Goal: Task Accomplishment & Management: Manage account settings

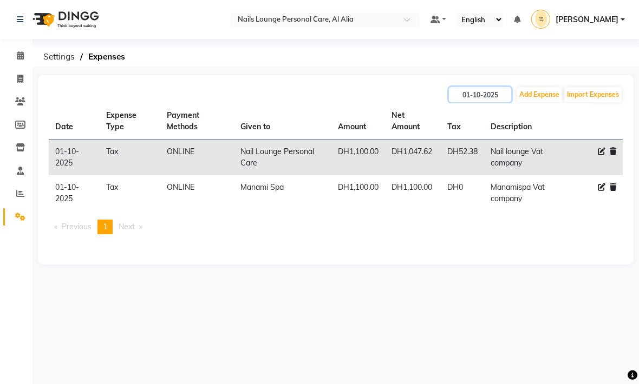
click at [478, 96] on input "01-10-2025" at bounding box center [480, 94] width 62 height 15
select select "10"
select select "2025"
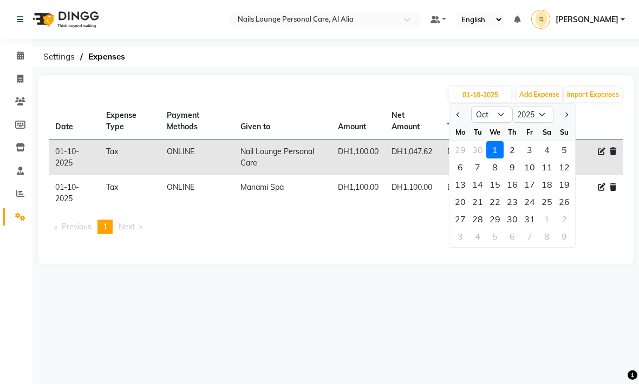
click at [460, 216] on div "27" at bounding box center [459, 219] width 17 height 17
type input "[DATE]"
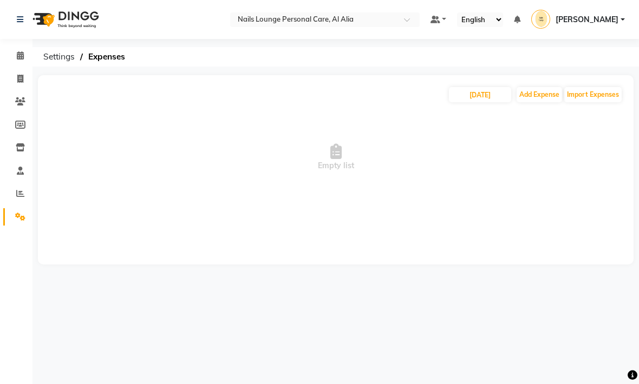
click at [461, 172] on span "Empty list" at bounding box center [336, 157] width 574 height 108
click at [474, 101] on input "[DATE]" at bounding box center [480, 94] width 62 height 15
select select "10"
select select "2025"
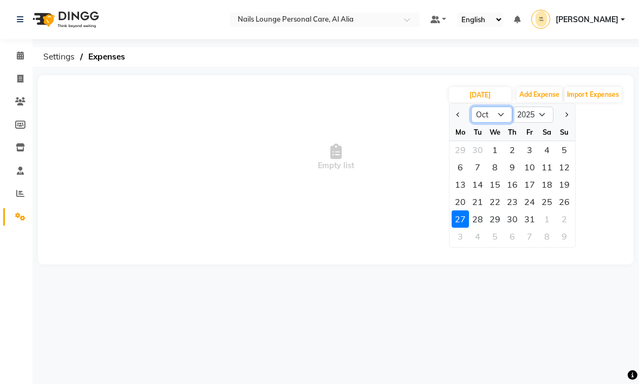
click at [493, 116] on select "Jan Feb Mar Apr May Jun [DATE] Aug Sep Oct Nov Dec" at bounding box center [491, 115] width 41 height 16
select select "9"
click at [540, 197] on div "27" at bounding box center [546, 201] width 17 height 17
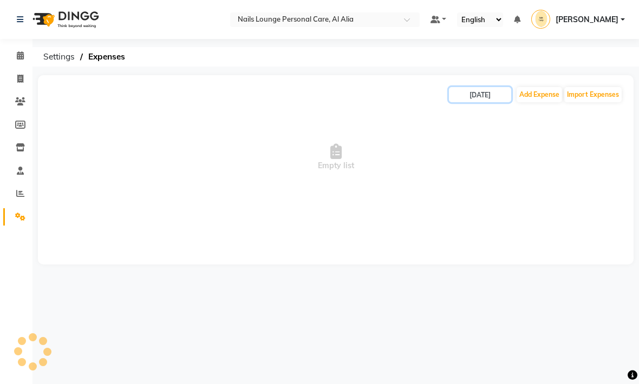
type input "27-09-2025"
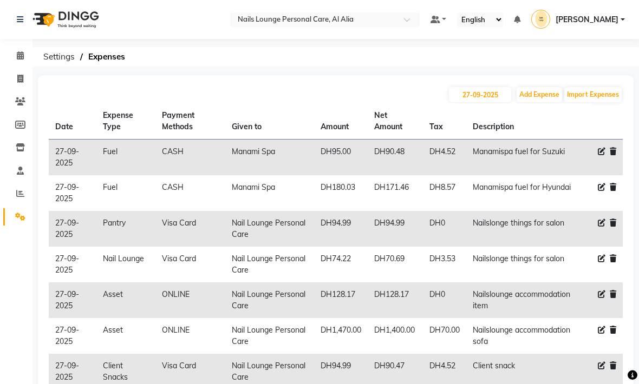
click at [304, 85] on div "[DATE] Add Expense Import Expenses Date Expense Type Payment Methods Given to A…" at bounding box center [335, 271] width 595 height 393
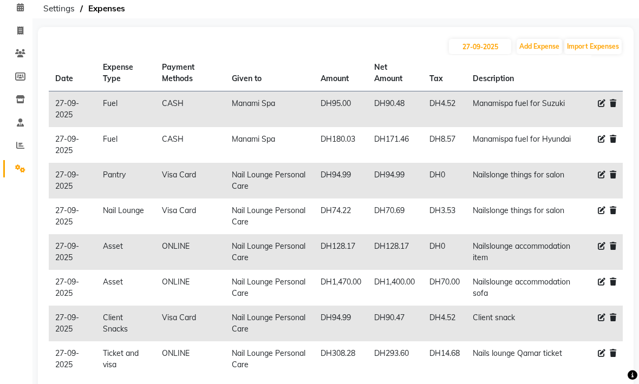
scroll to position [48, 0]
click at [549, 45] on button "Add Expense" at bounding box center [538, 46] width 45 height 15
select select "1"
select select "5948"
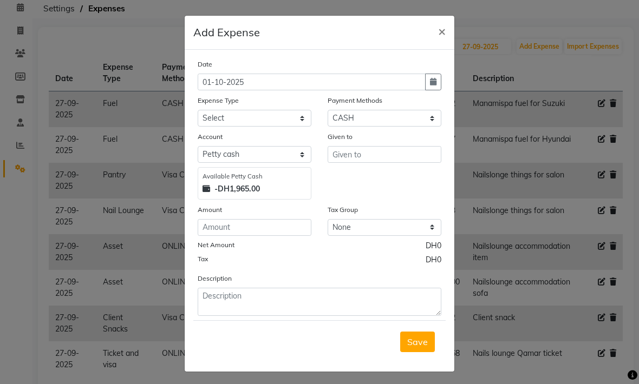
click at [430, 77] on button "button" at bounding box center [433, 82] width 16 height 17
select select "10"
select select "2025"
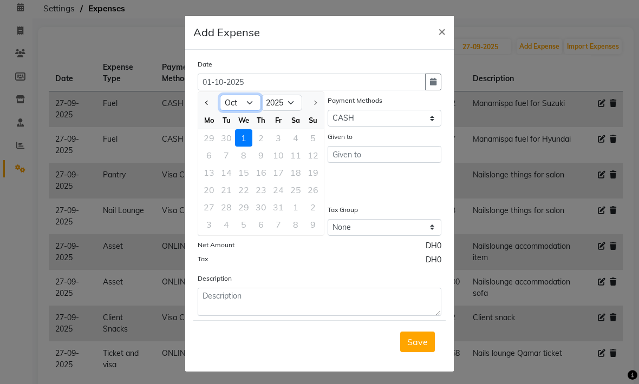
click at [241, 110] on select "Jan Feb Mar Apr May Jun [DATE] Aug Sep Oct" at bounding box center [240, 103] width 41 height 16
select select "9"
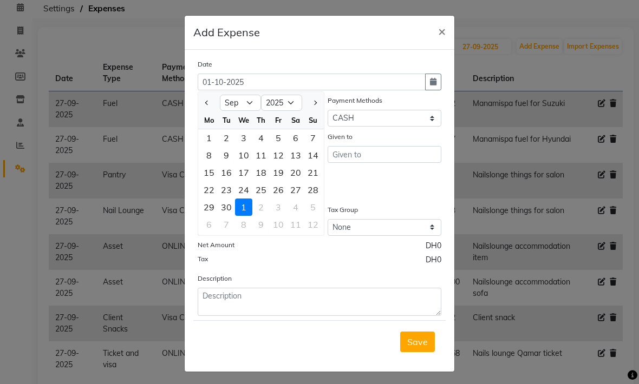
click at [298, 187] on div "27" at bounding box center [295, 189] width 17 height 17
type input "27-09-2025"
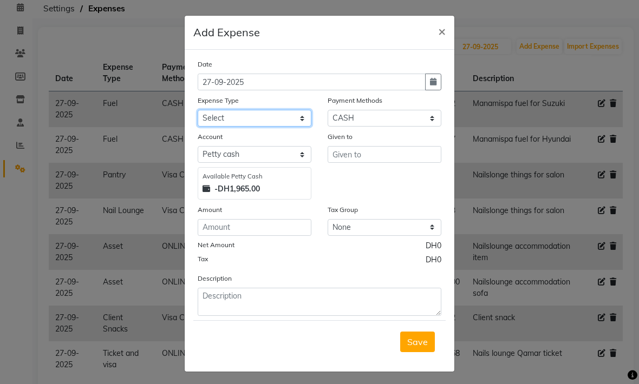
click at [216, 122] on select "Select Advance Salary Asset Bank charges Car maintenance Cash transfer to bank …" at bounding box center [255, 118] width 114 height 17
select select "20579"
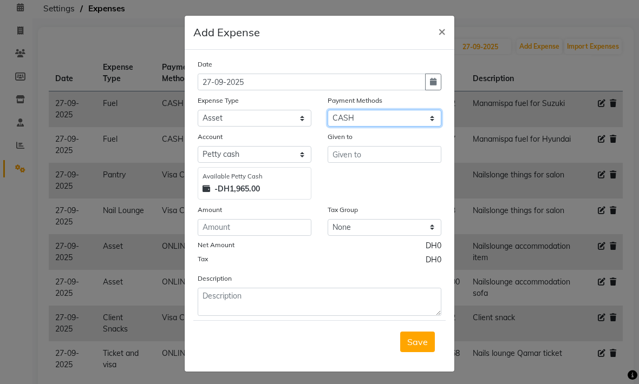
click at [405, 121] on select "Select Master Card Visa Card CASH ONLINE" at bounding box center [384, 118] width 114 height 17
select select "19"
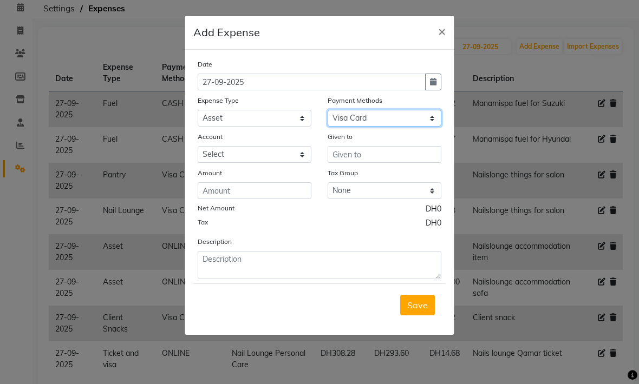
select select "5949"
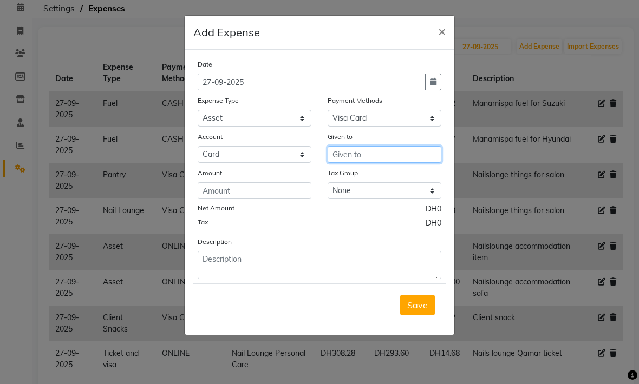
click at [379, 154] on input "text" at bounding box center [384, 154] width 114 height 17
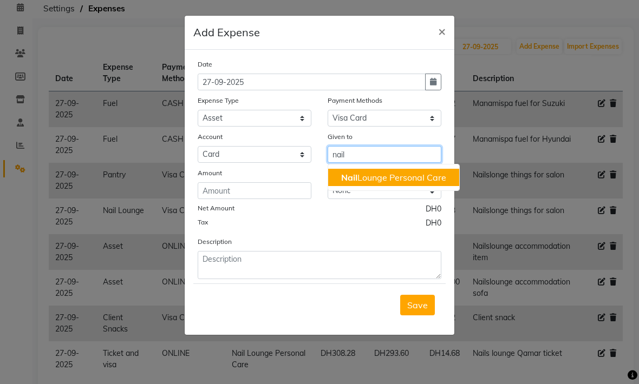
click at [419, 176] on ngb-highlight "Nail Lounge Personal Care" at bounding box center [393, 177] width 105 height 11
type input "Nail Lounge Personal Care"
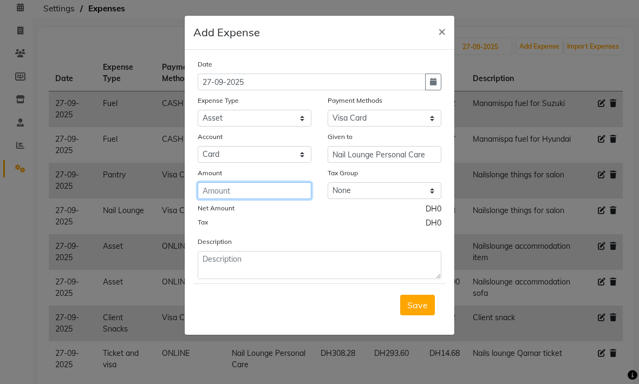
click at [215, 190] on input "number" at bounding box center [255, 190] width 114 height 17
type input "350"
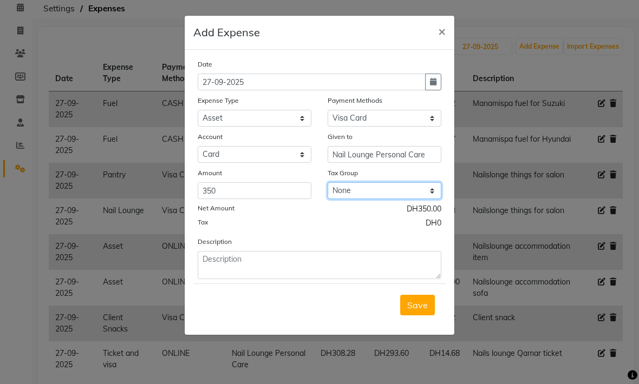
click at [426, 187] on select "None No VAT Vat" at bounding box center [384, 190] width 114 height 17
select select "3021"
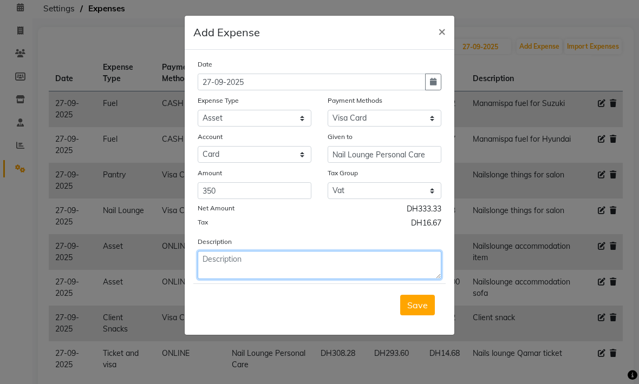
click at [362, 266] on textarea at bounding box center [320, 265] width 244 height 28
click at [248, 254] on textarea "Nail lounge fridge" at bounding box center [320, 265] width 244 height 28
click at [244, 258] on textarea "Nail lounge fridge" at bounding box center [320, 265] width 244 height 28
click at [301, 258] on textarea "Nail lounge small fridge" at bounding box center [320, 265] width 244 height 28
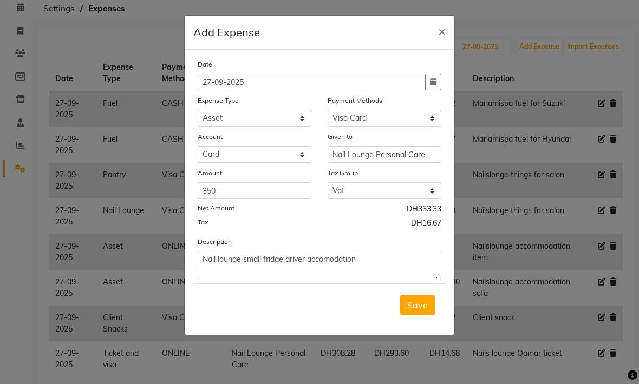
click at [356, 311] on div "Save" at bounding box center [319, 305] width 252 height 43
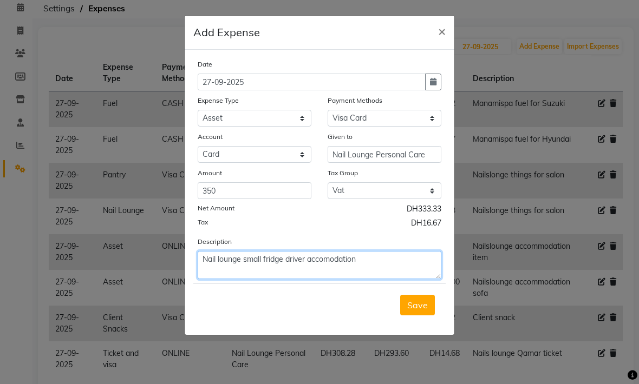
click at [337, 261] on textarea "Nail lounge small fridge driver accomodation" at bounding box center [320, 265] width 244 height 28
click at [334, 259] on textarea "Nail lounge small fridge driver accomodation" at bounding box center [320, 265] width 244 height 28
click at [330, 264] on textarea "Nail lounge small fridge driver accomodation" at bounding box center [320, 265] width 244 height 28
click at [334, 262] on textarea "Nail lounge small fridge driver accomodation" at bounding box center [320, 265] width 244 height 28
click at [340, 258] on textarea "Nail lounge small fridge driver accomodation" at bounding box center [320, 265] width 244 height 28
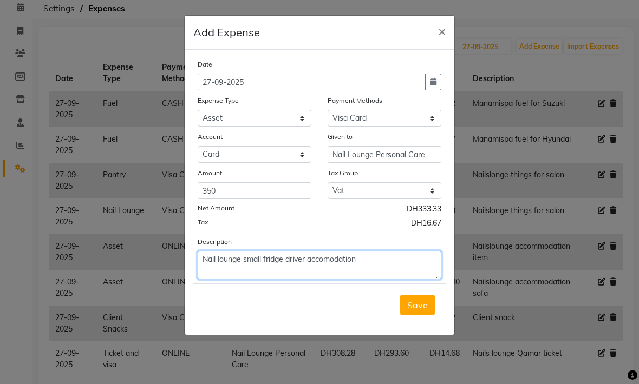
click at [341, 261] on textarea "Nail lounge small fridge driver accomodation" at bounding box center [320, 265] width 244 height 28
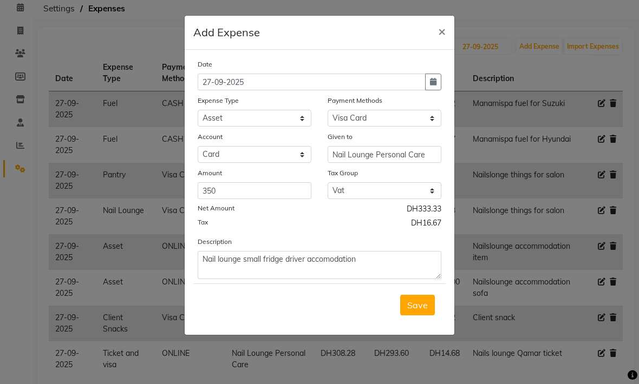
click at [346, 305] on div "Save" at bounding box center [319, 305] width 252 height 43
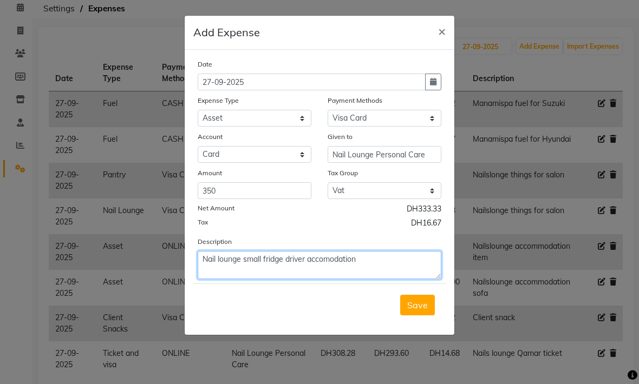
click at [379, 267] on textarea "Nail lounge small fridge driver accomodation" at bounding box center [320, 265] width 244 height 28
click at [343, 264] on textarea "Nail lounge small fridge driver accomodation" at bounding box center [320, 265] width 244 height 28
click at [369, 264] on textarea "Nail lounge small fridge driver accomodation" at bounding box center [320, 265] width 244 height 28
type textarea "Nail lounge small fridge driver accomodation"
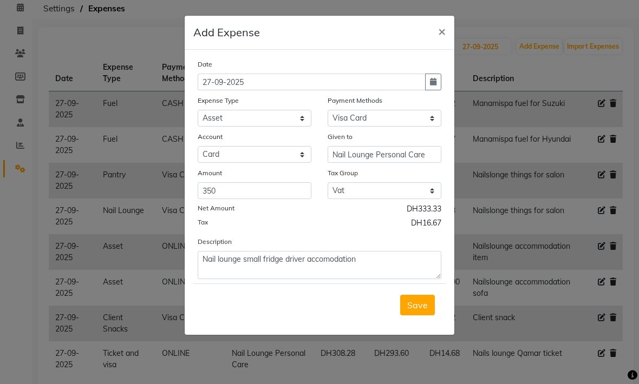
click at [333, 317] on div "Save" at bounding box center [319, 305] width 252 height 43
click at [419, 305] on span "Save" at bounding box center [417, 305] width 21 height 11
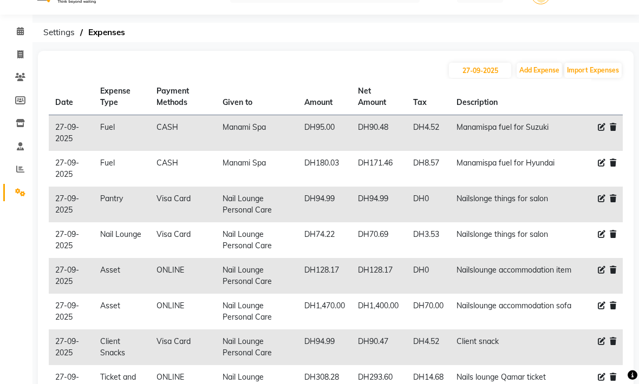
scroll to position [0, 0]
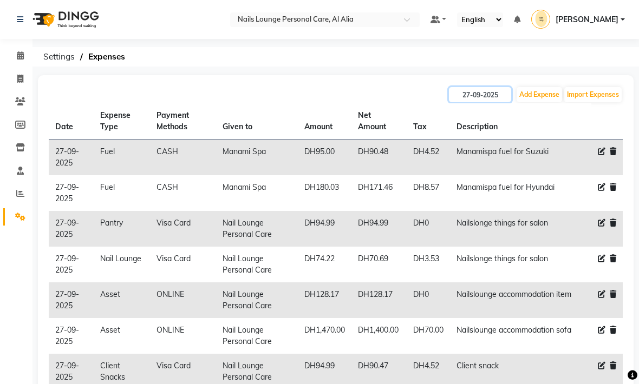
click at [484, 96] on input "27-09-2025" at bounding box center [480, 94] width 62 height 15
select select "9"
select select "2025"
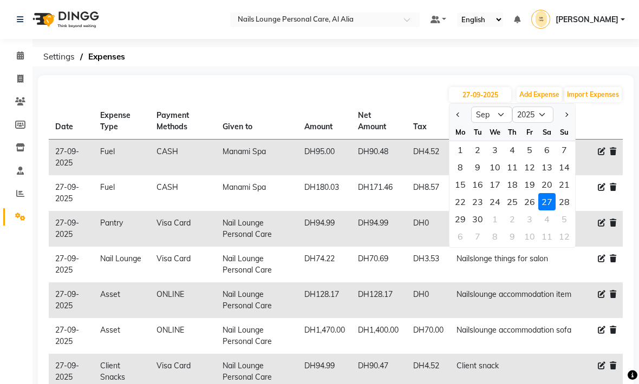
click at [565, 185] on div "21" at bounding box center [563, 184] width 17 height 17
type input "[DATE]"
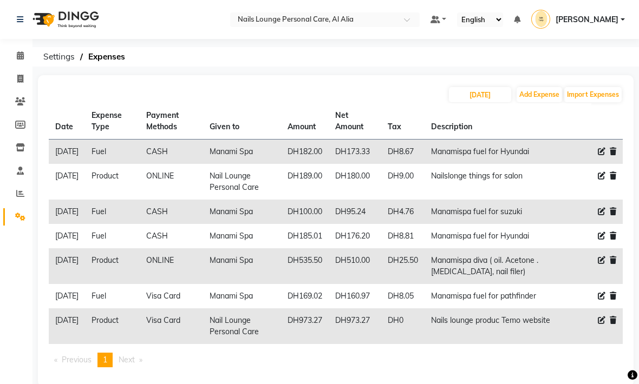
click at [398, 94] on div "[DATE] Add Expense Import Expenses" at bounding box center [336, 94] width 574 height 17
click at [536, 95] on button "Add Expense" at bounding box center [538, 94] width 45 height 15
select select "1"
select select "5948"
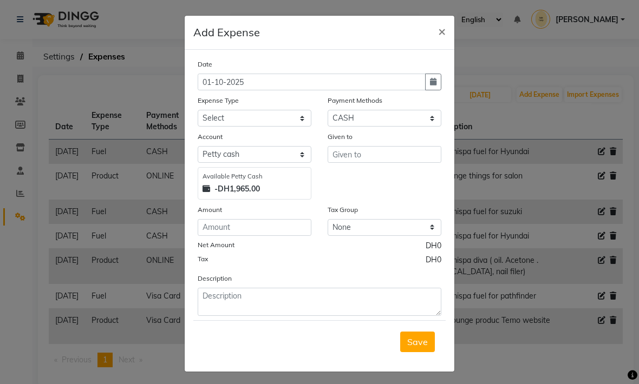
click at [503, 42] on ngb-modal-window "Add Expense × Date [DATE] Expense Type Select Advance Salary Asset Bank charges…" at bounding box center [319, 192] width 639 height 384
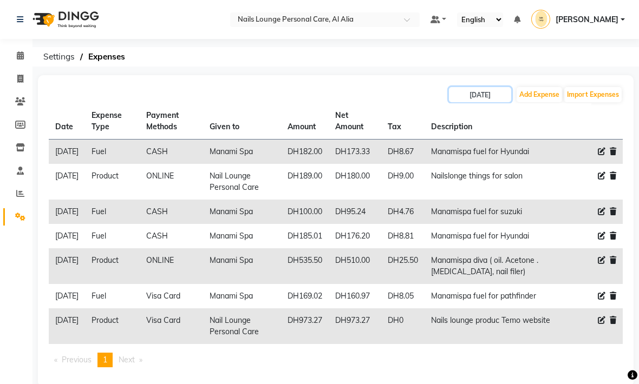
click at [484, 93] on input "[DATE]" at bounding box center [480, 94] width 62 height 15
select select "9"
select select "2025"
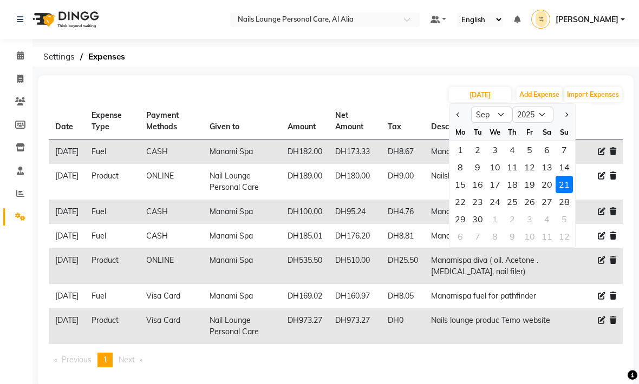
click at [481, 218] on div "30" at bounding box center [477, 219] width 17 height 17
type input "30-09-2025"
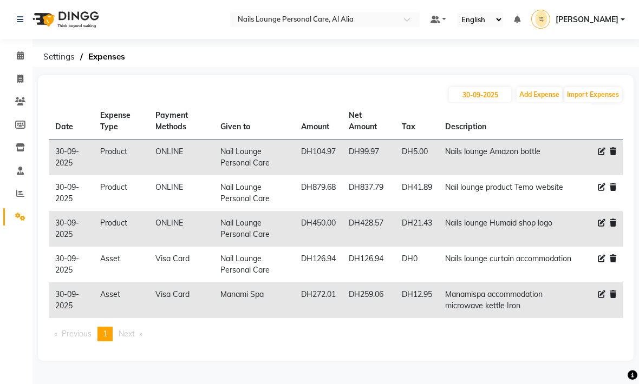
click at [395, 77] on div "[DATE] Add Expense Import Expenses Date Expense Type Payment Methods Given to A…" at bounding box center [335, 218] width 595 height 286
click at [540, 98] on button "Add Expense" at bounding box center [538, 94] width 45 height 15
select select "1"
select select "5948"
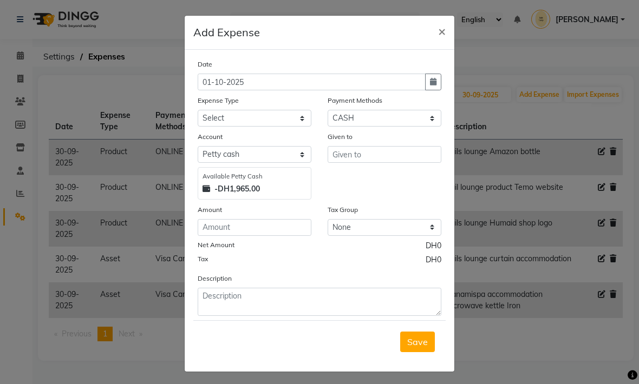
click at [431, 86] on icon "button" at bounding box center [433, 82] width 6 height 8
select select "10"
select select "2025"
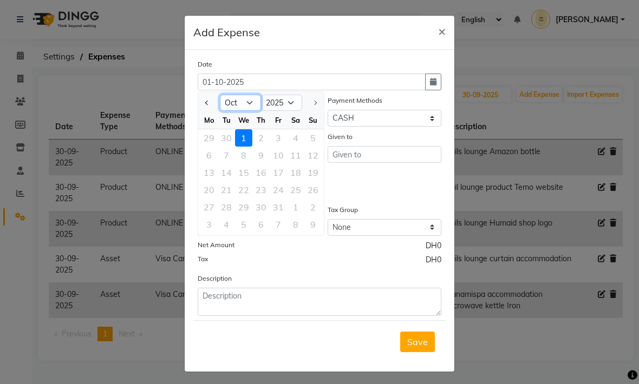
click at [243, 103] on select "Jan Feb Mar Apr May Jun [DATE] Aug Sep Oct" at bounding box center [240, 103] width 41 height 16
select select "9"
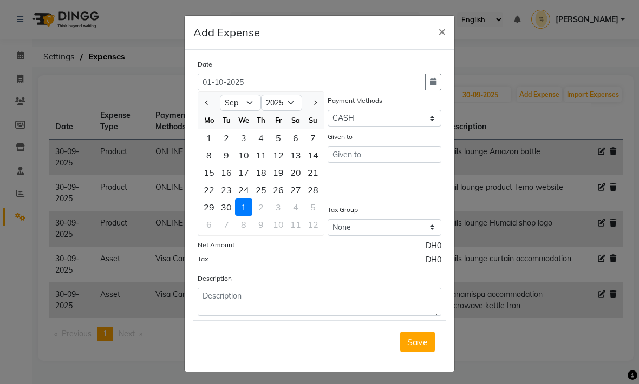
click at [227, 206] on div "30" at bounding box center [226, 207] width 17 height 17
type input "30-09-2025"
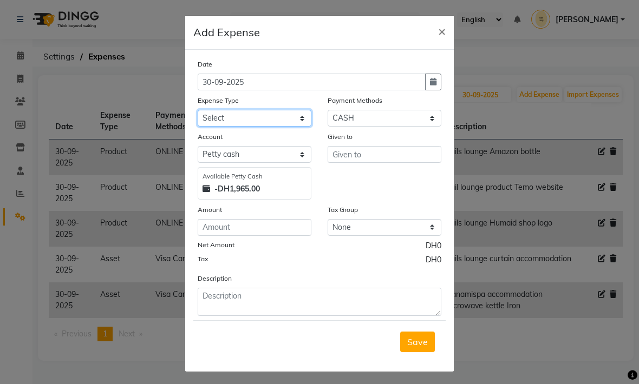
click at [292, 115] on select "Select Advance Salary Asset Bank charges Car maintenance Cash transfer to bank …" at bounding box center [255, 118] width 114 height 17
select select "20574"
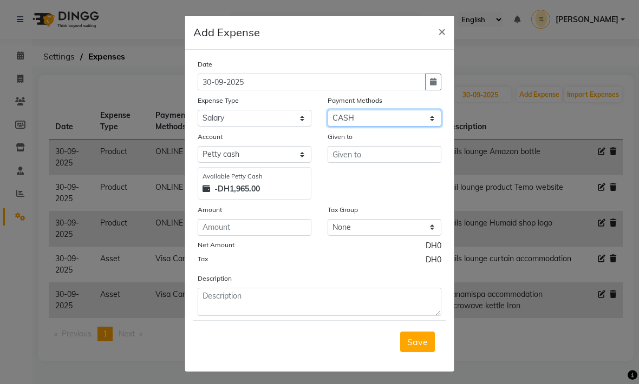
click at [416, 123] on select "Select Master Card Visa Card CASH ONLINE" at bounding box center [384, 118] width 114 height 17
select select "3"
select select "5949"
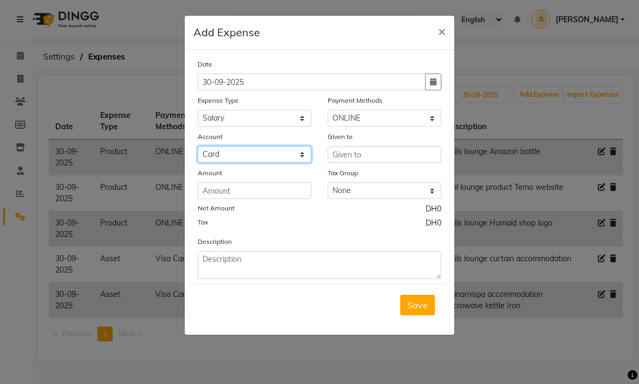
click at [297, 158] on select "Select Card" at bounding box center [255, 154] width 114 height 17
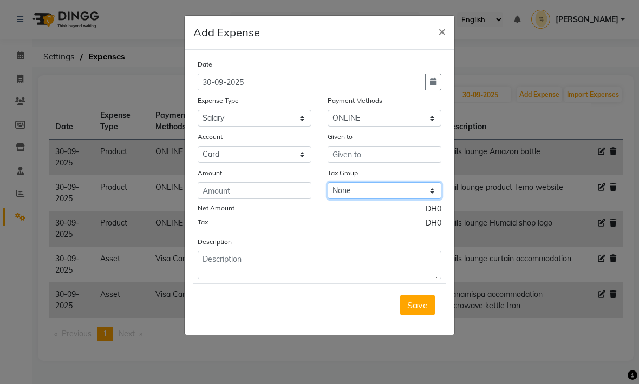
click at [365, 192] on select "None No VAT Vat" at bounding box center [384, 190] width 114 height 17
select select "3021"
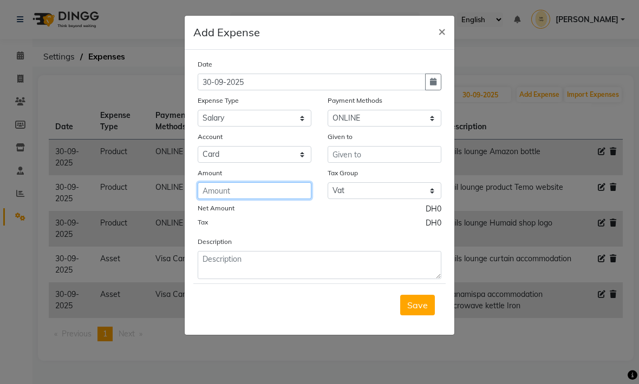
click at [289, 195] on input "number" at bounding box center [255, 190] width 114 height 17
type input "60"
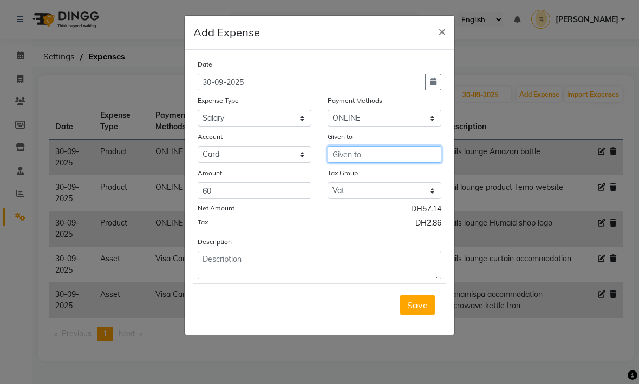
click at [398, 152] on input "text" at bounding box center [384, 154] width 114 height 17
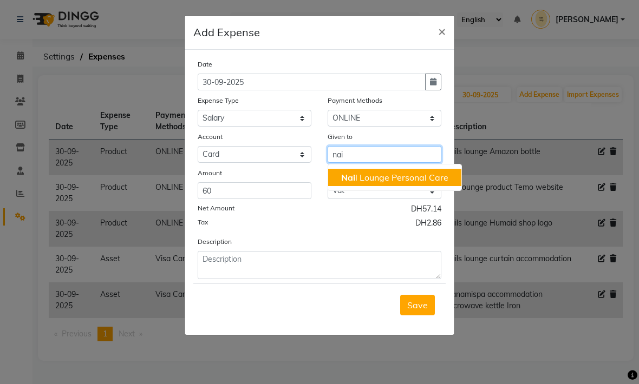
click at [426, 176] on ngb-highlight "Nai l Lounge Personal Care" at bounding box center [394, 177] width 107 height 11
type input "Nail Lounge Personal Care"
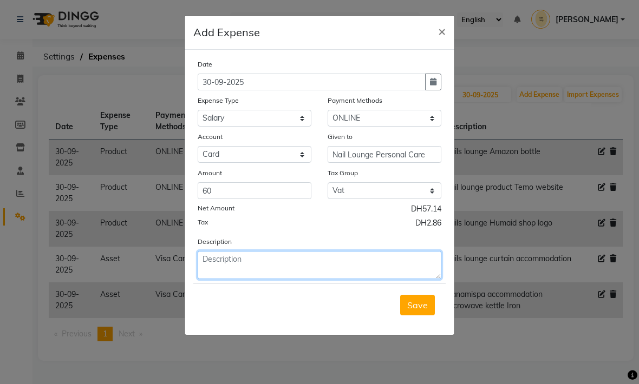
click at [313, 259] on textarea at bounding box center [320, 265] width 244 height 28
type textarea "Nails salon Tip Rona 40 Neda 10 [PERSON_NAME] 10"
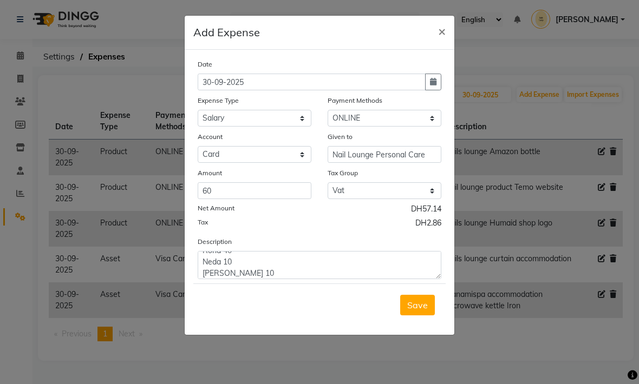
click at [331, 303] on div "Save" at bounding box center [319, 305] width 252 height 43
click at [418, 304] on span "Save" at bounding box center [417, 305] width 21 height 11
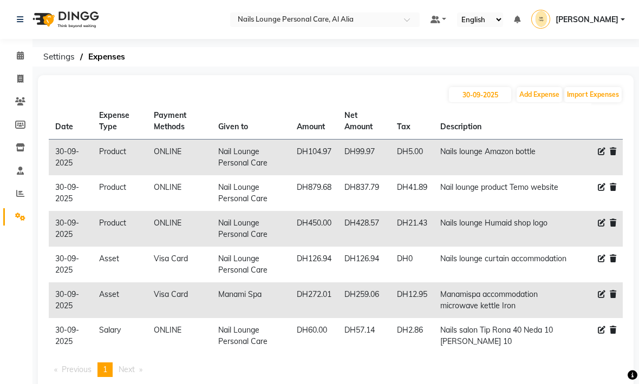
click at [542, 97] on button "Add Expense" at bounding box center [538, 94] width 45 height 15
select select "1"
select select "5948"
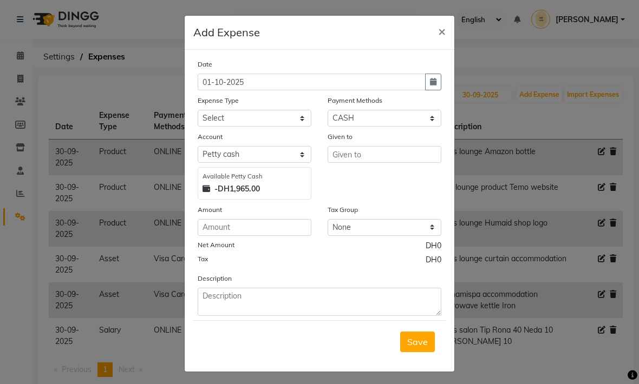
click at [432, 84] on icon "button" at bounding box center [433, 82] width 6 height 8
select select "10"
select select "2025"
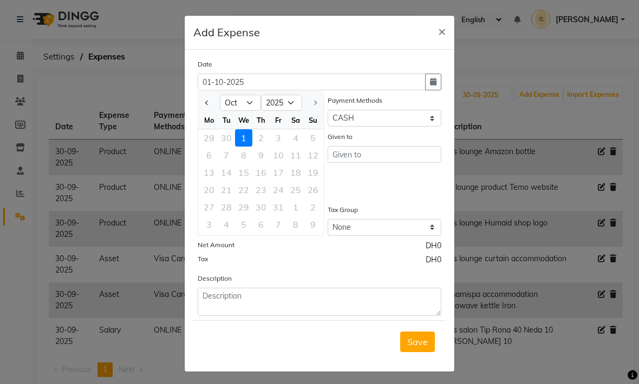
click at [232, 139] on div "30" at bounding box center [226, 137] width 17 height 17
type input "30-09-2025"
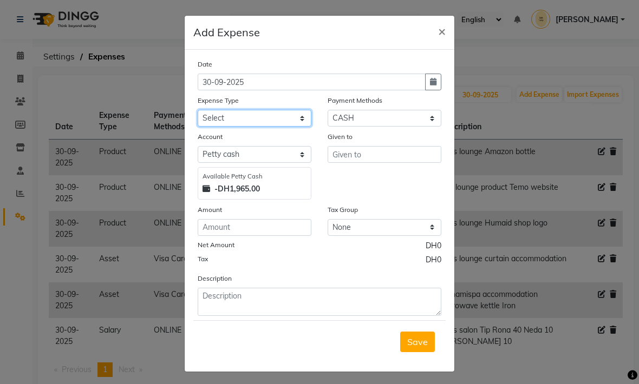
click at [303, 118] on select "Select Advance Salary Asset Bank charges Car maintenance Cash transfer to bank …" at bounding box center [255, 118] width 114 height 17
select select "21465"
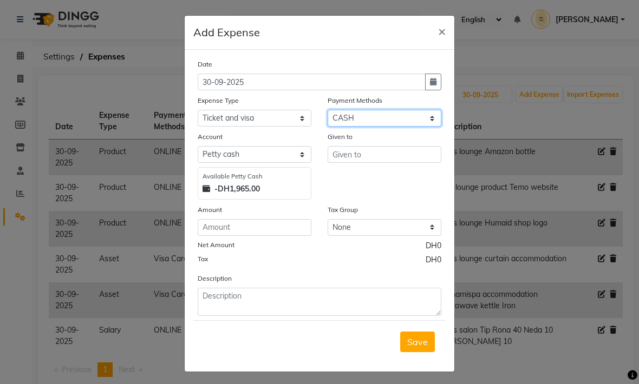
click at [401, 115] on select "Select Master Card Visa Card CASH ONLINE" at bounding box center [384, 118] width 114 height 17
select select "3"
select select "5949"
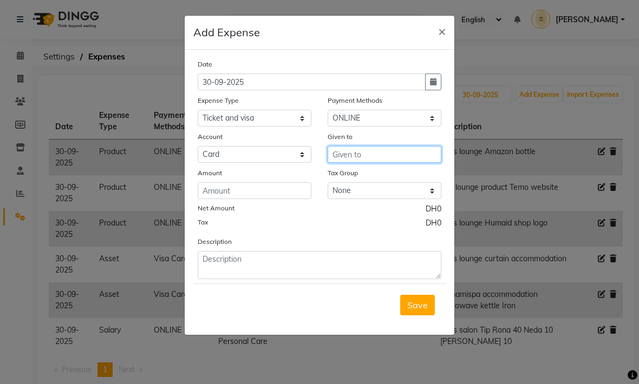
click at [364, 155] on input "text" at bounding box center [384, 154] width 114 height 17
click at [396, 176] on button "Man ami Spa" at bounding box center [371, 177] width 86 height 17
type input "Manami Spa"
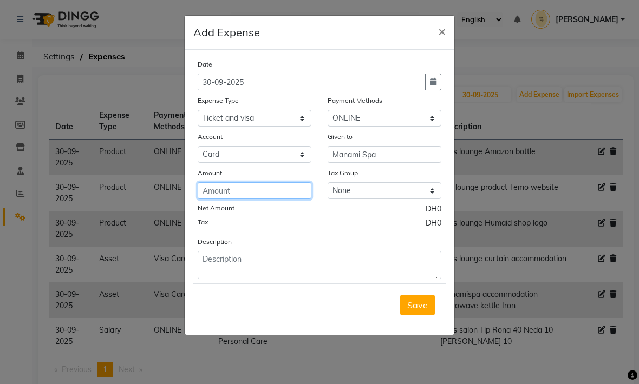
click at [302, 190] on input "number" at bounding box center [255, 190] width 114 height 17
type input "170"
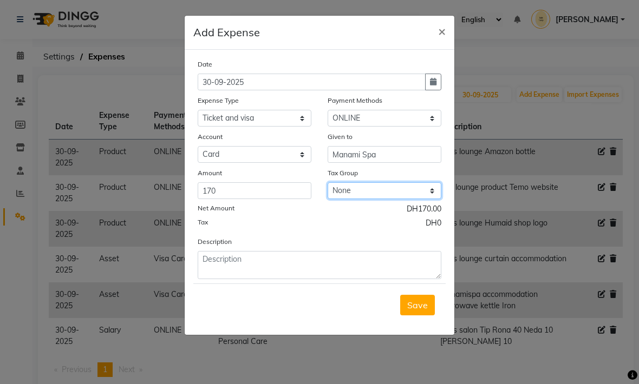
click at [372, 186] on select "None No VAT Vat" at bounding box center [384, 190] width 114 height 17
select select "3021"
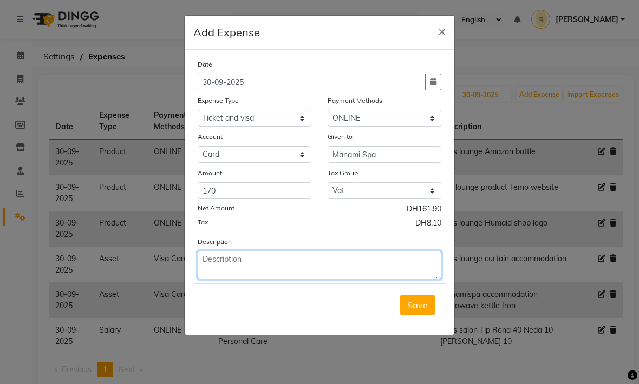
click at [284, 258] on textarea at bounding box center [320, 265] width 244 height 28
type textarea "Manamispa Nazi ticket"
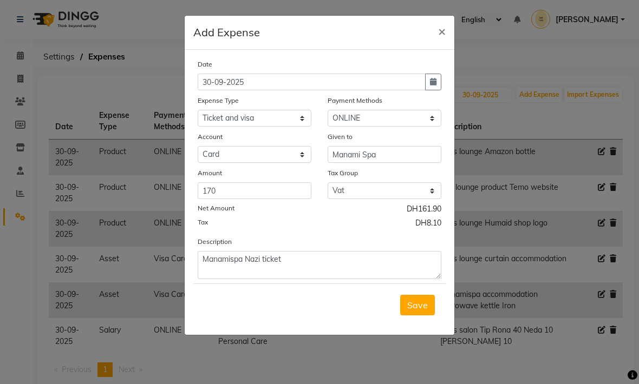
click at [343, 298] on div "Save" at bounding box center [319, 305] width 252 height 43
click at [423, 304] on span "Save" at bounding box center [417, 305] width 21 height 11
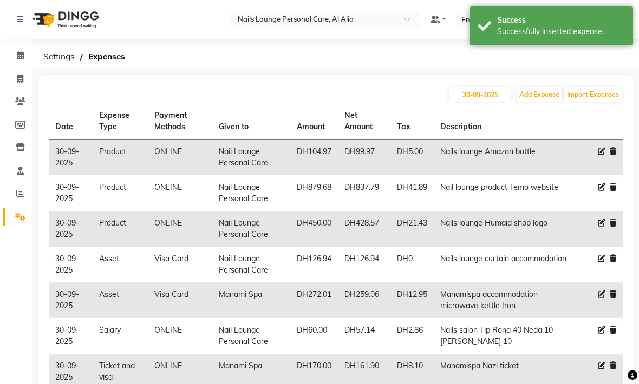
click at [541, 95] on button "Add Expense" at bounding box center [538, 94] width 45 height 15
select select "1"
select select "5948"
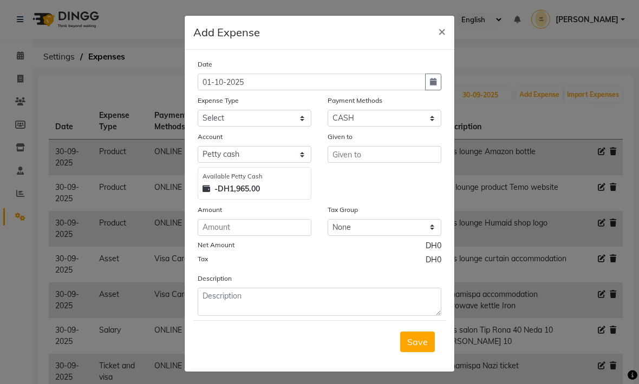
click at [431, 85] on icon "button" at bounding box center [433, 82] width 6 height 8
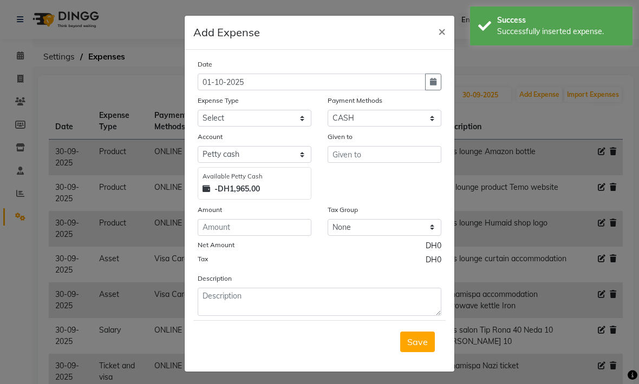
select select "10"
select select "2025"
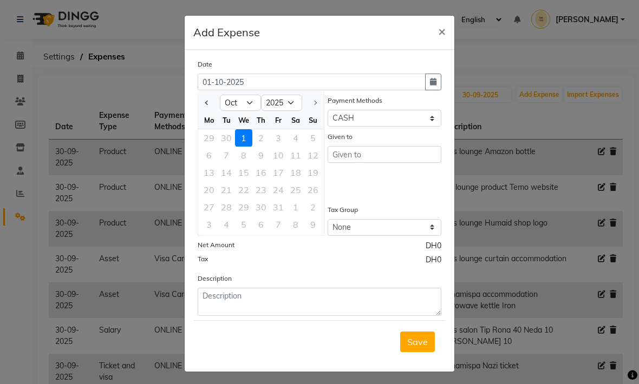
click at [224, 140] on div "30" at bounding box center [226, 137] width 17 height 17
type input "30-09-2025"
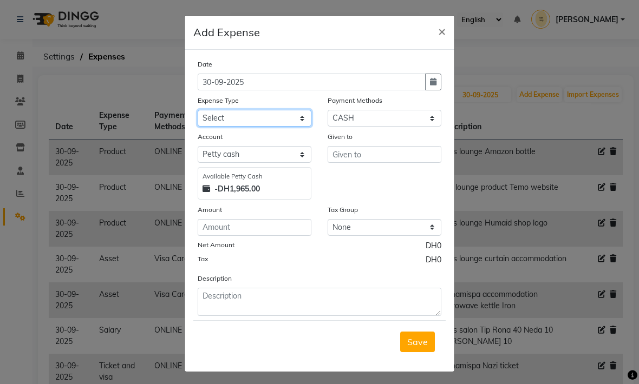
click at [303, 121] on select "Select Advance Salary Asset Bank charges Car maintenance Cash transfer to bank …" at bounding box center [255, 118] width 114 height 17
click at [294, 119] on select "Select Advance Salary Asset Bank charges Car maintenance Cash transfer to bank …" at bounding box center [255, 118] width 114 height 17
select select "20574"
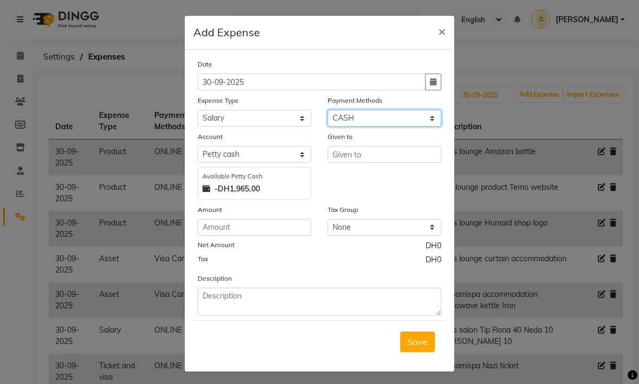
click at [400, 120] on select "Select Master Card Visa Card CASH ONLINE" at bounding box center [384, 118] width 114 height 17
select select "3"
select select "5949"
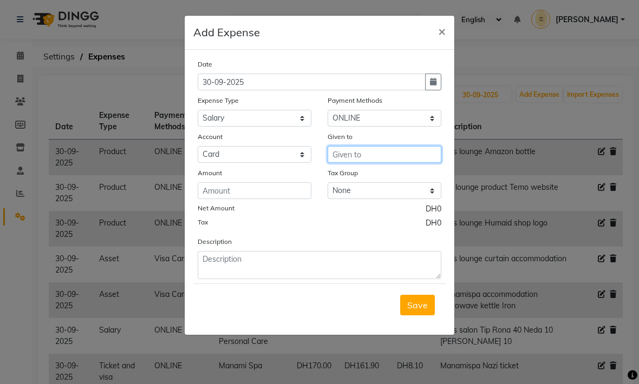
click at [366, 154] on input "text" at bounding box center [384, 154] width 114 height 17
click at [392, 175] on button "Man ami Spa" at bounding box center [371, 177] width 86 height 17
type input "Manami Spa"
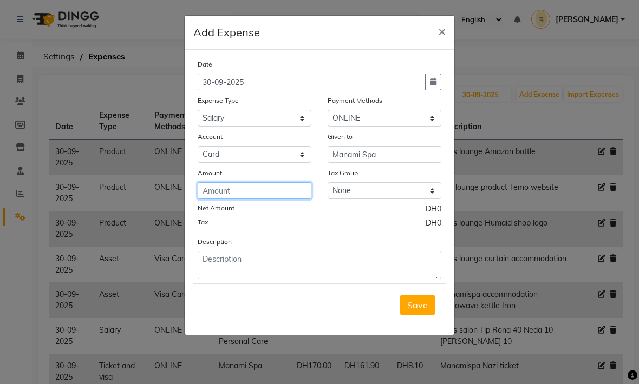
click at [261, 193] on input "number" at bounding box center [255, 190] width 114 height 17
type input "2000"
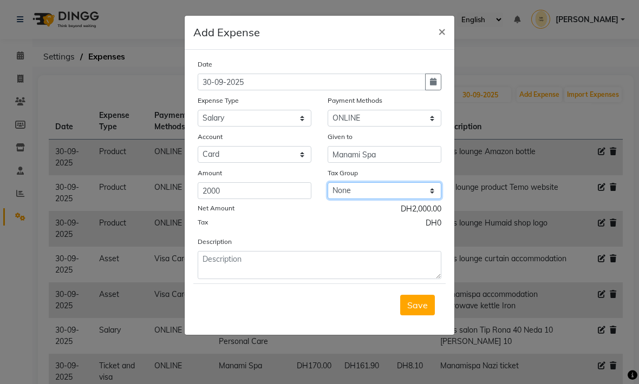
click at [428, 187] on select "None No VAT Vat" at bounding box center [384, 190] width 114 height 17
select select "3021"
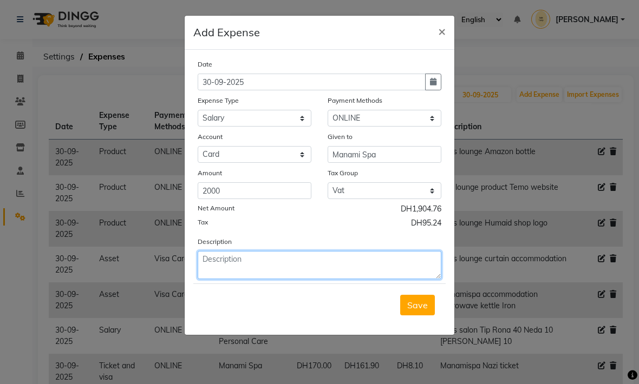
click at [370, 265] on textarea at bounding box center [320, 265] width 244 height 28
click at [216, 261] on textarea "Nail loung" at bounding box center [320, 265] width 244 height 28
click at [232, 257] on textarea "Nails loung" at bounding box center [320, 265] width 244 height 28
click at [229, 262] on textarea "Nails loung" at bounding box center [320, 265] width 244 height 28
click at [231, 262] on textarea "Nails launge" at bounding box center [320, 265] width 244 height 28
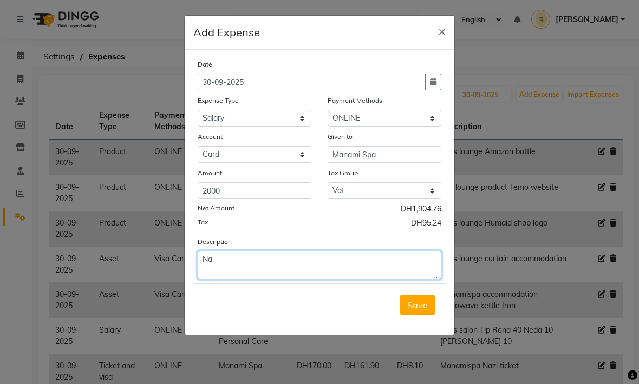
type textarea "N"
type textarea "Manamispa Neda salary"
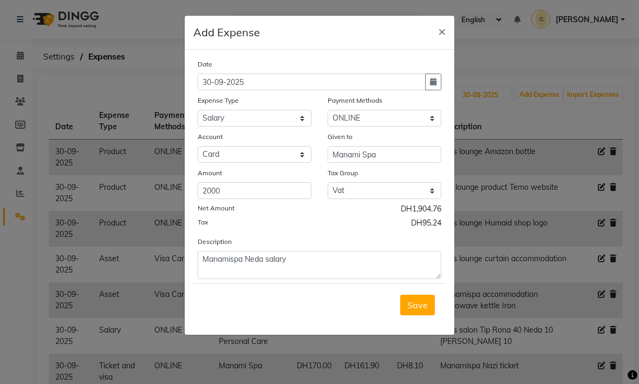
click at [345, 306] on div "Save" at bounding box center [319, 305] width 252 height 43
click at [422, 300] on span "Save" at bounding box center [417, 305] width 21 height 11
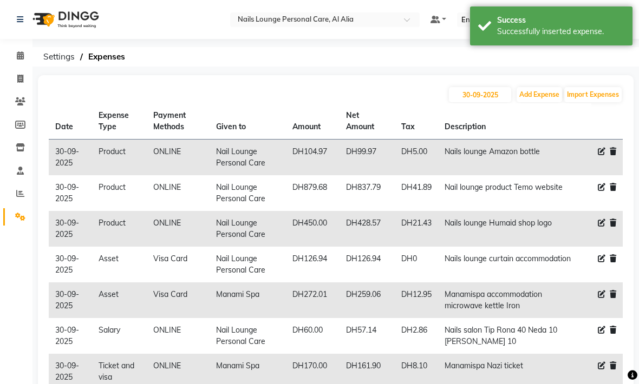
click at [543, 95] on button "Add Expense" at bounding box center [538, 94] width 45 height 15
select select "1"
select select "5948"
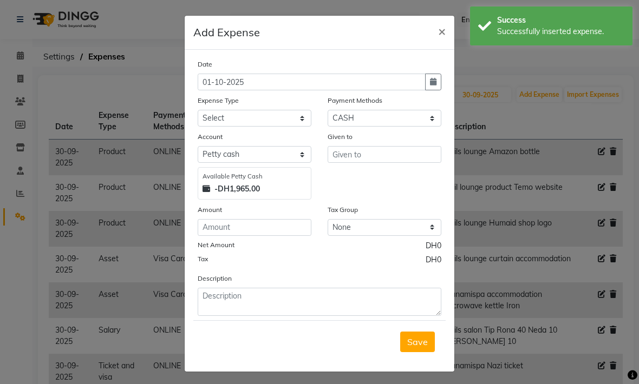
click at [431, 86] on icon "button" at bounding box center [433, 82] width 6 height 8
select select "10"
select select "2025"
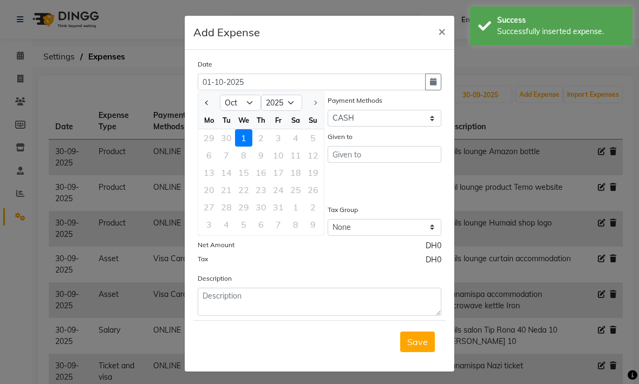
click at [226, 136] on div "30" at bounding box center [226, 137] width 17 height 17
type input "30-09-2025"
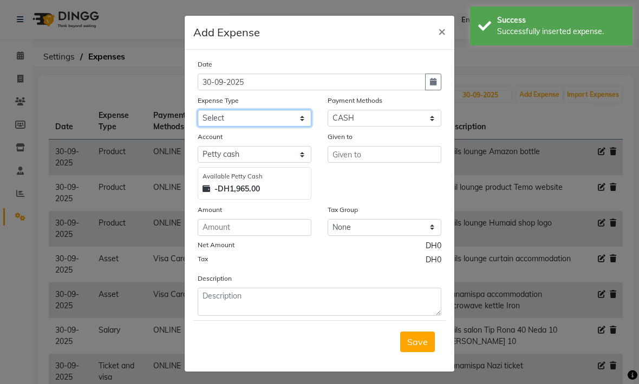
click at [300, 120] on select "Select Advance Salary Asset Bank charges Car maintenance Cash transfer to bank …" at bounding box center [255, 118] width 114 height 17
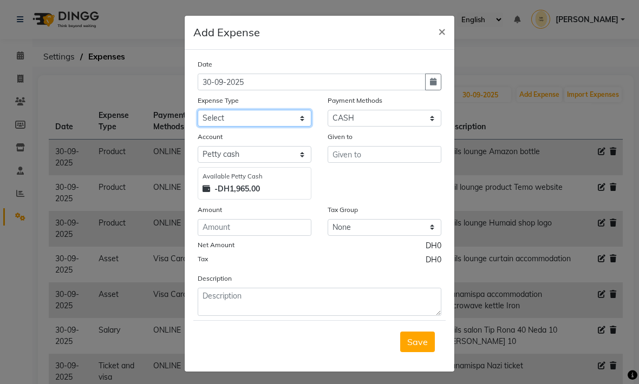
select select "21465"
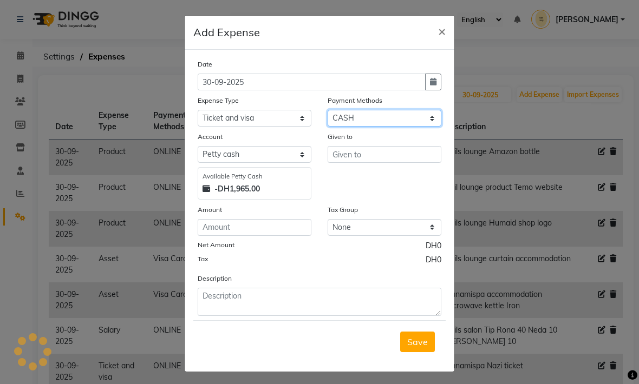
click at [376, 119] on select "Select Master Card Visa Card CASH ONLINE" at bounding box center [384, 118] width 114 height 17
select select "3"
select select "5949"
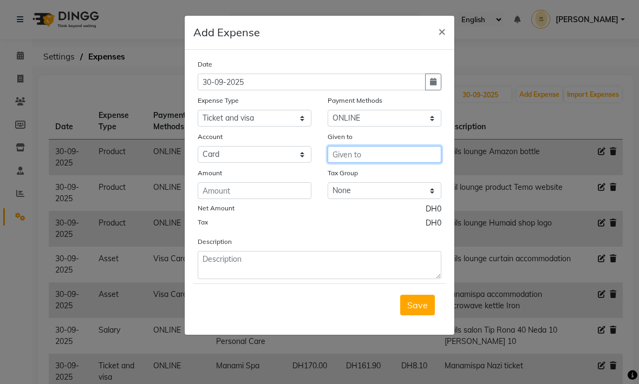
click at [390, 157] on input "text" at bounding box center [384, 154] width 114 height 17
click at [387, 176] on ngb-highlight "Man ami Spa" at bounding box center [367, 177] width 52 height 11
type input "Manami Spa"
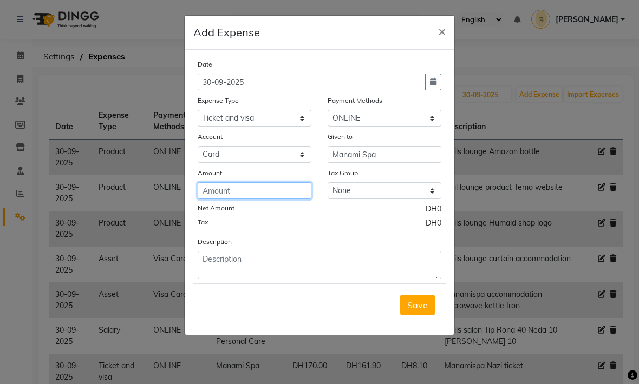
click at [281, 190] on input "number" at bounding box center [255, 190] width 114 height 17
type input "254"
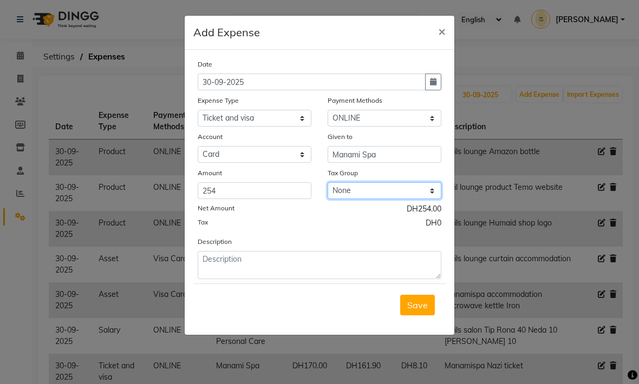
click at [428, 194] on select "None No VAT Vat" at bounding box center [384, 190] width 114 height 17
select select "3021"
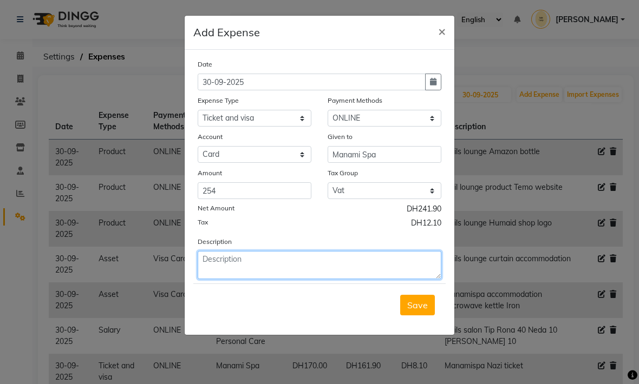
click at [316, 262] on textarea at bounding box center [320, 265] width 244 height 28
type textarea "Manamispa Hadis ticket"
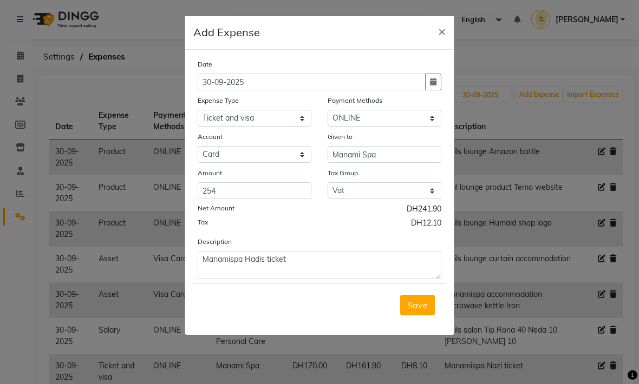
click at [332, 300] on div "Save" at bounding box center [319, 305] width 252 height 43
click at [415, 298] on button "Save" at bounding box center [417, 305] width 35 height 21
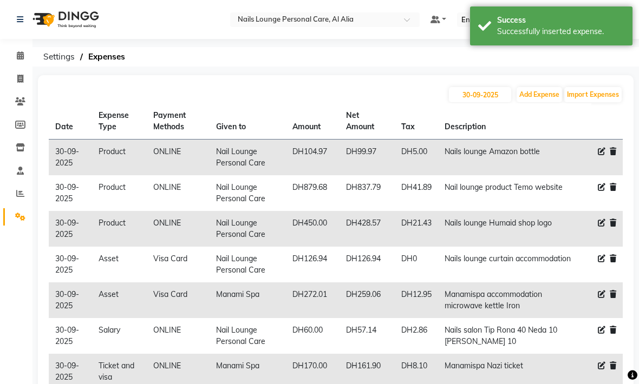
click at [541, 96] on button "Add Expense" at bounding box center [538, 94] width 45 height 15
select select "1"
select select "5948"
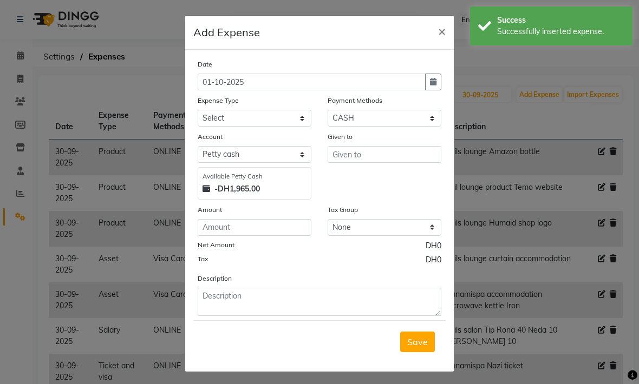
click at [437, 83] on button "button" at bounding box center [433, 82] width 16 height 17
select select "10"
select select "2025"
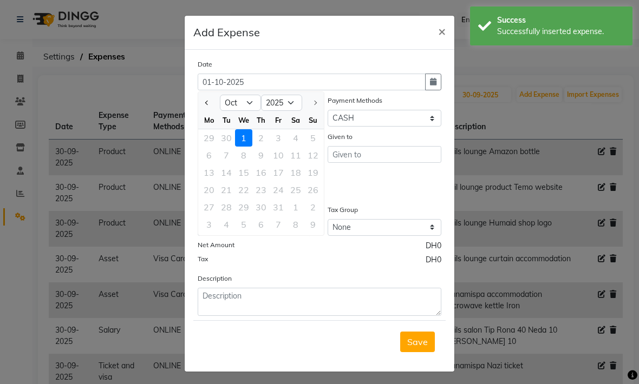
click at [227, 136] on div "30" at bounding box center [226, 137] width 17 height 17
type input "30-09-2025"
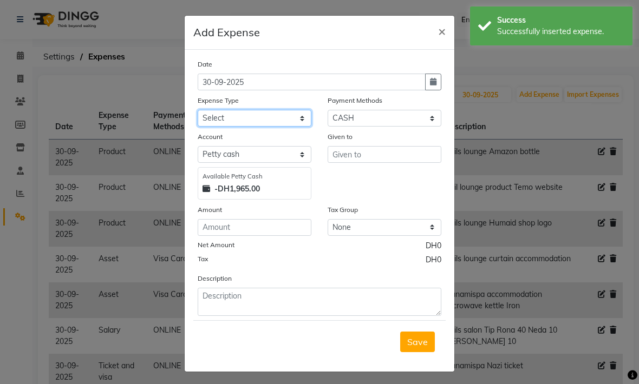
click at [298, 119] on select "Select Advance Salary Asset Bank charges Car maintenance Cash transfer to bank …" at bounding box center [255, 118] width 114 height 17
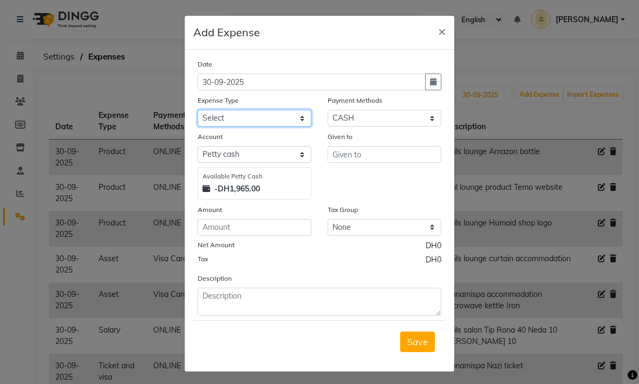
select select "20595"
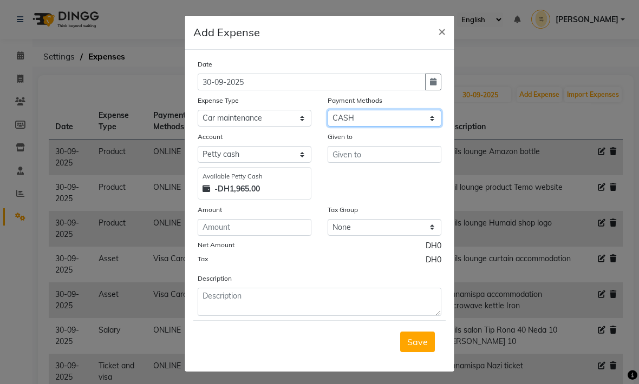
click at [382, 122] on select "Select Master Card Visa Card CASH ONLINE" at bounding box center [384, 118] width 114 height 17
select select "3"
select select "5949"
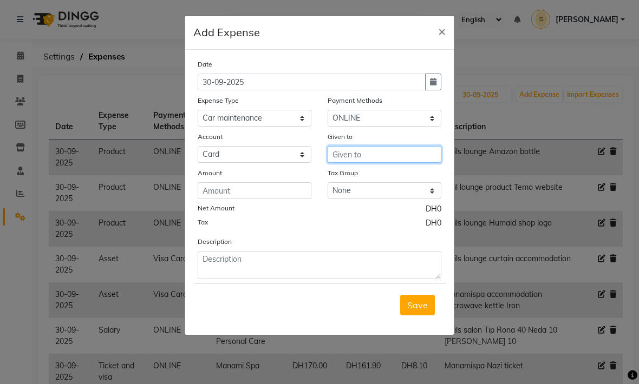
click at [362, 155] on input "text" at bounding box center [384, 154] width 114 height 17
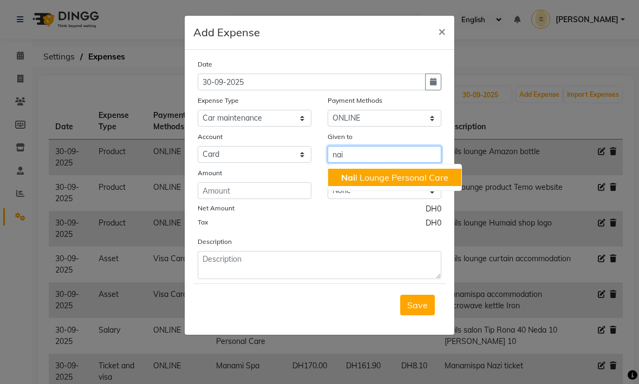
click at [409, 177] on ngb-highlight "Nai l Lounge Personal Care" at bounding box center [394, 177] width 107 height 11
type input "Nail Lounge Personal Care"
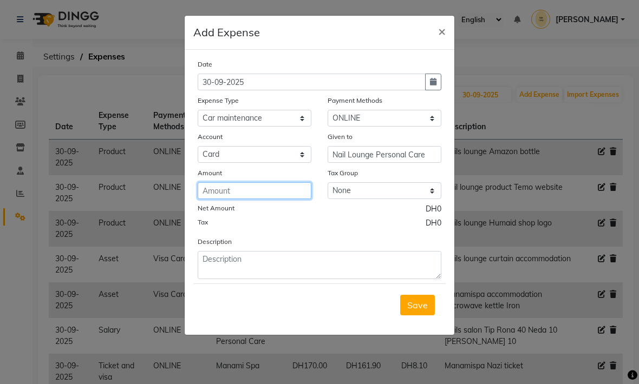
click at [287, 188] on input "number" at bounding box center [255, 190] width 114 height 17
type input "20"
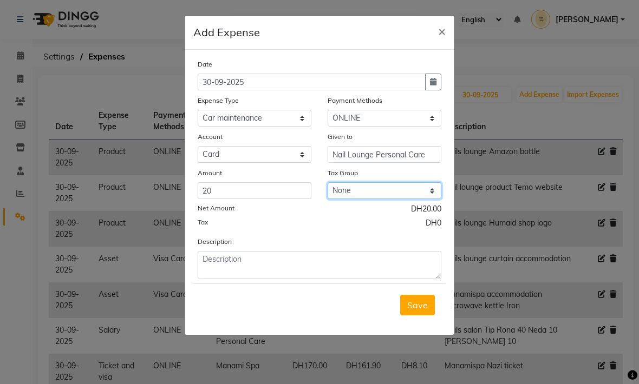
click at [429, 194] on select "None No VAT Vat" at bounding box center [384, 190] width 114 height 17
select select "3021"
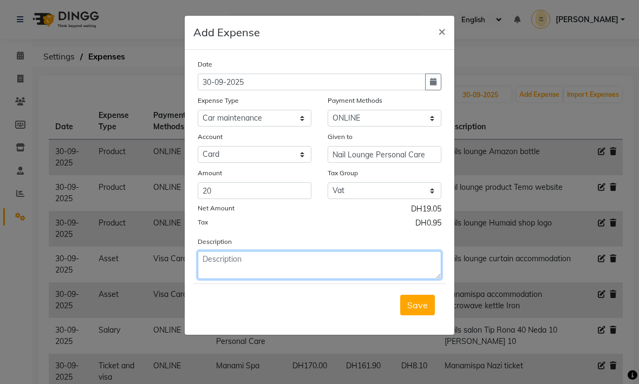
click at [357, 268] on textarea at bounding box center [320, 265] width 244 height 28
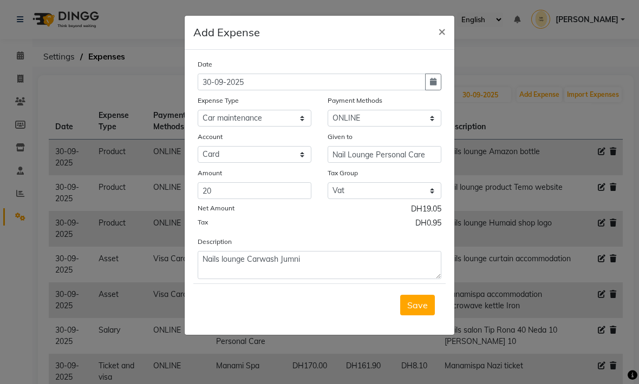
click at [333, 310] on div "Save" at bounding box center [319, 305] width 252 height 43
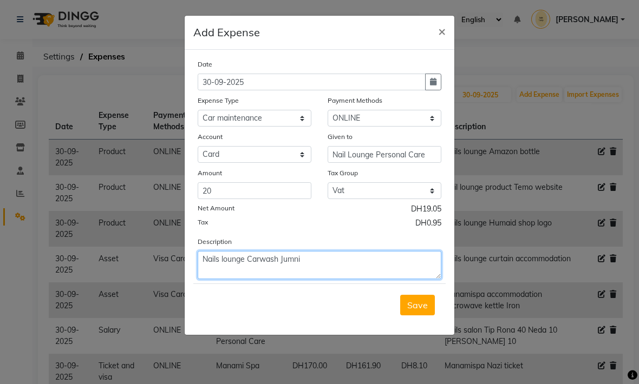
click at [412, 262] on textarea "Nails lounge Carwash Jumni" at bounding box center [320, 265] width 244 height 28
type textarea "Nails lounge Carwash Jimni"
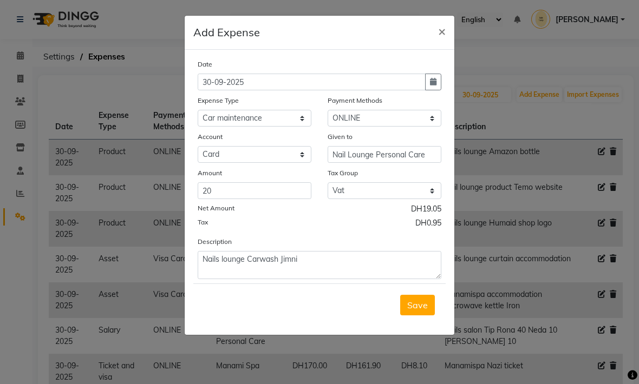
click at [338, 307] on div "Save" at bounding box center [319, 305] width 252 height 43
click at [419, 308] on span "Save" at bounding box center [417, 305] width 21 height 11
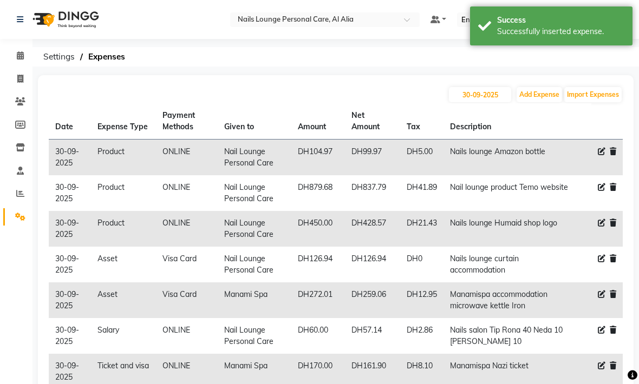
click at [538, 100] on button "Add Expense" at bounding box center [538, 94] width 45 height 15
select select "1"
select select "5948"
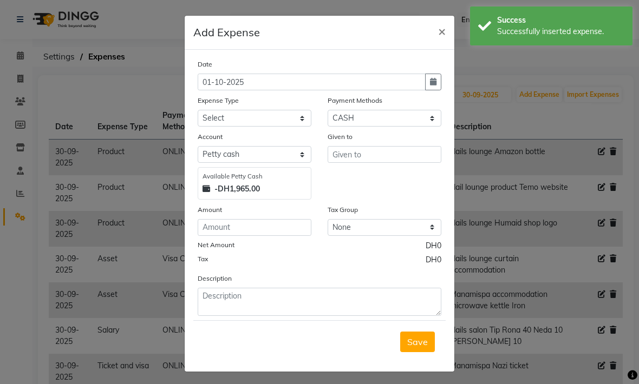
click at [436, 86] on icon "button" at bounding box center [433, 82] width 6 height 8
select select "10"
select select "2025"
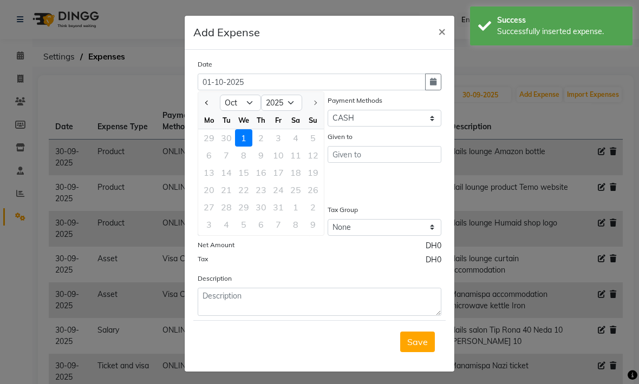
click at [228, 139] on div "30" at bounding box center [226, 137] width 17 height 17
type input "30-09-2025"
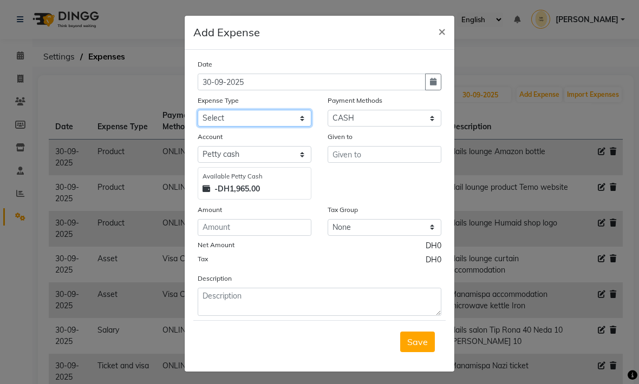
click at [300, 121] on select "Select Advance Salary Asset Bank charges Car maintenance Cash transfer to bank …" at bounding box center [255, 118] width 114 height 17
select select "20574"
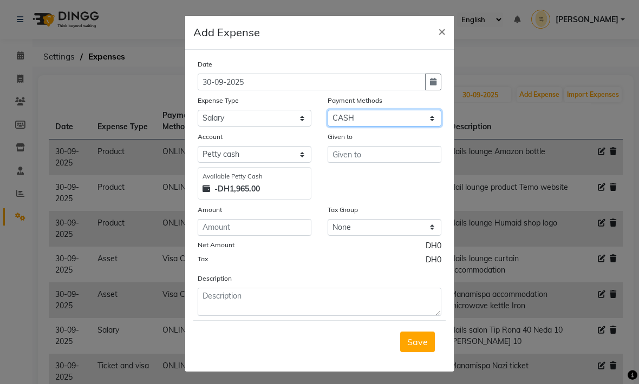
click at [423, 122] on select "Select Master Card Visa Card CASH ONLINE" at bounding box center [384, 118] width 114 height 17
select select "3"
select select "5949"
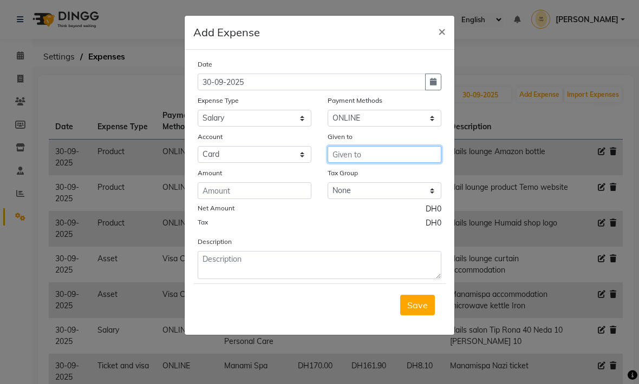
click at [391, 156] on input "text" at bounding box center [384, 154] width 114 height 17
click at [395, 179] on button "Man ami Spa" at bounding box center [371, 177] width 86 height 17
type input "Manami Spa"
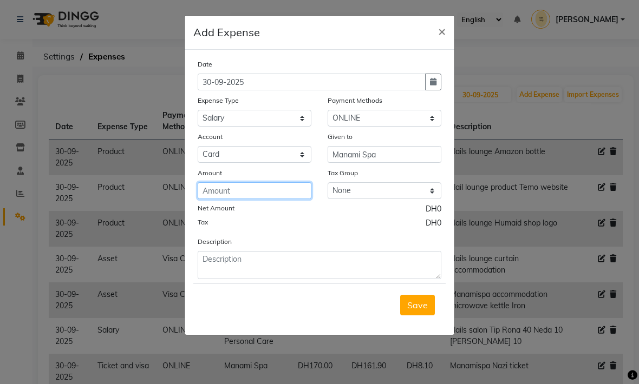
click at [290, 185] on input "number" at bounding box center [255, 190] width 114 height 17
type input "2150"
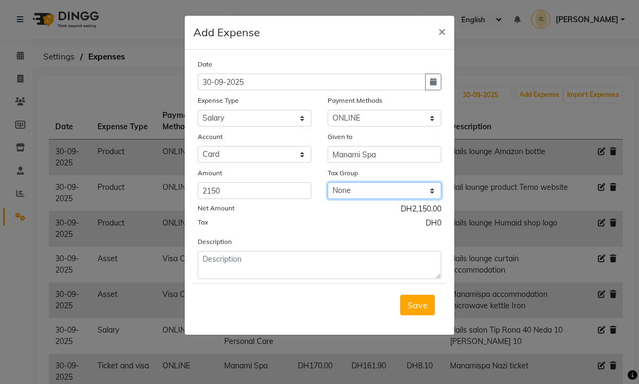
click at [430, 191] on select "None No VAT Vat" at bounding box center [384, 190] width 114 height 17
select select "3021"
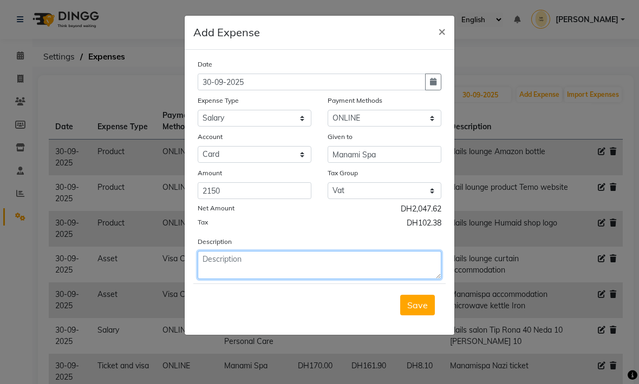
click at [334, 258] on textarea at bounding box center [320, 265] width 244 height 28
type textarea "Manami spa Nazi salary"
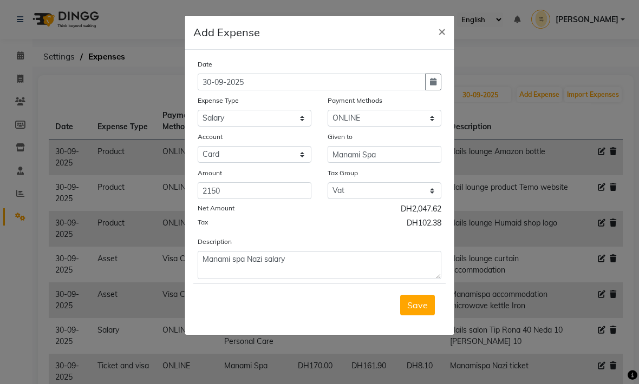
click at [347, 305] on div "Save" at bounding box center [319, 305] width 252 height 43
click at [418, 305] on span "Save" at bounding box center [417, 305] width 21 height 11
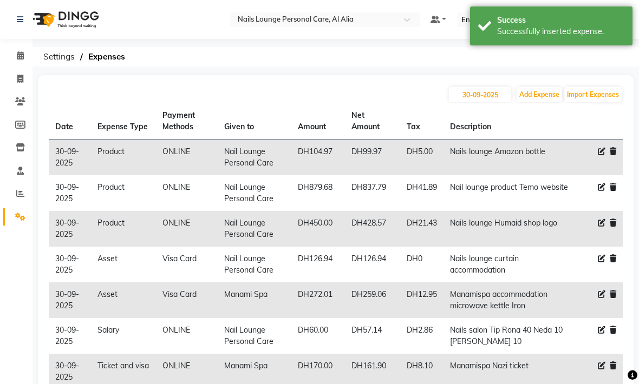
click at [540, 98] on button "Add Expense" at bounding box center [538, 94] width 45 height 15
select select "1"
select select "5948"
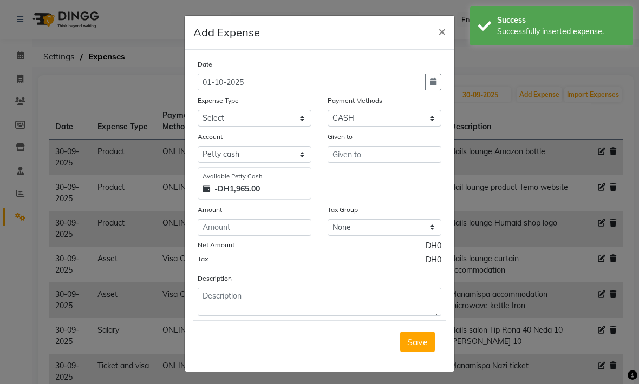
click at [434, 85] on icon "button" at bounding box center [433, 82] width 6 height 8
select select "10"
select select "2025"
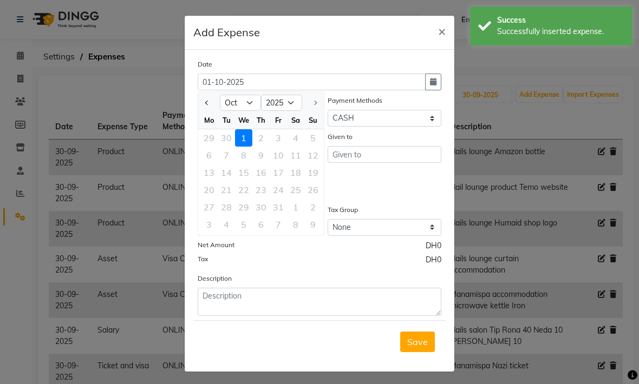
click at [227, 138] on div "30" at bounding box center [226, 137] width 17 height 17
type input "30-09-2025"
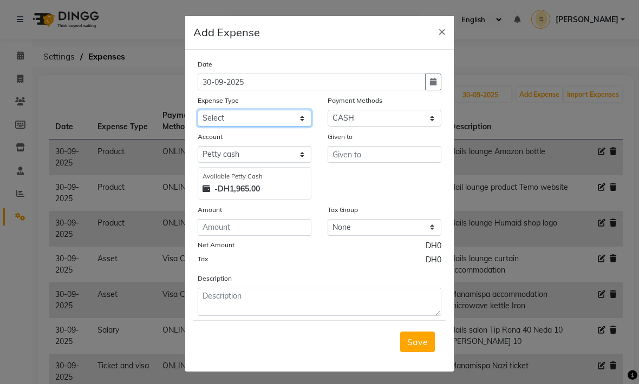
click at [300, 121] on select "Select Advance Salary Asset Bank charges Car maintenance Cash transfer to bank …" at bounding box center [255, 118] width 114 height 17
select select "21465"
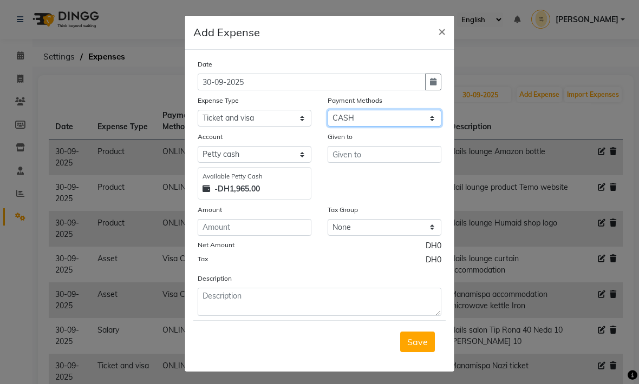
click at [399, 122] on select "Select Master Card Visa Card CASH ONLINE" at bounding box center [384, 118] width 114 height 17
select select "3"
select select "5949"
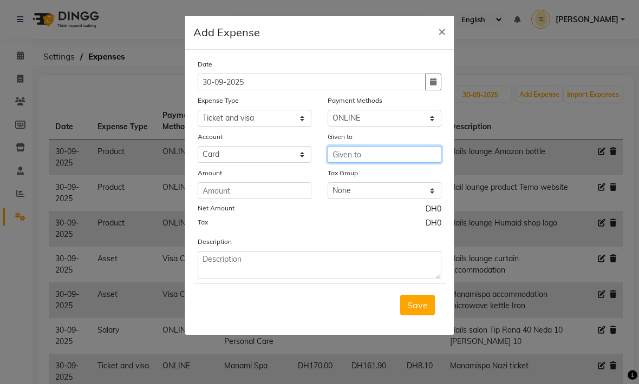
click at [383, 157] on input "text" at bounding box center [384, 154] width 114 height 17
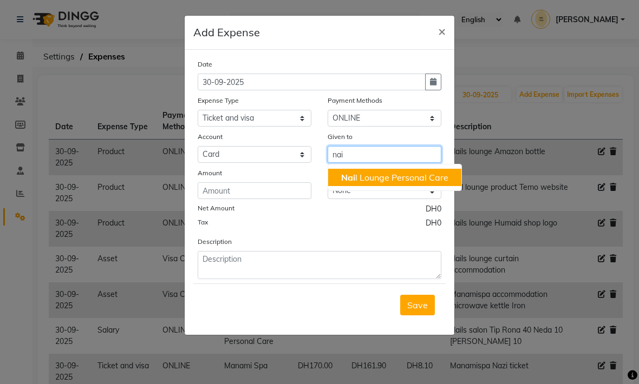
click at [426, 174] on ngb-highlight "Nai l Lounge Personal Care" at bounding box center [394, 177] width 107 height 11
type input "Nail Lounge Personal Care"
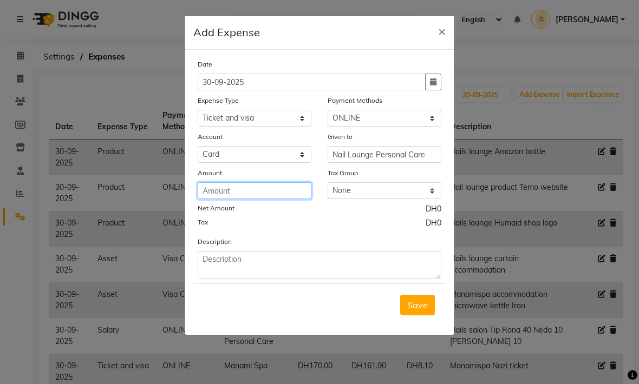
click at [297, 183] on input "number" at bounding box center [255, 190] width 114 height 17
type input "240"
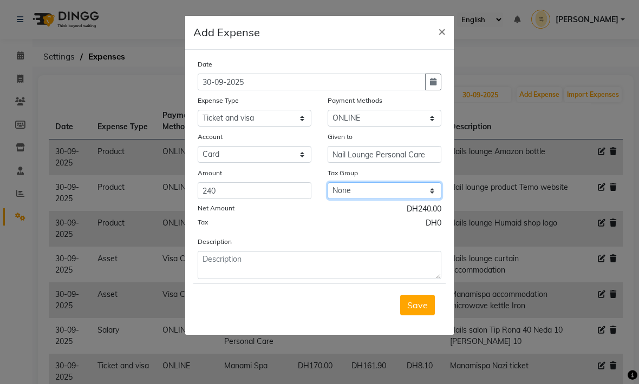
click at [429, 192] on select "None No VAT Vat" at bounding box center [384, 190] width 114 height 17
select select "3021"
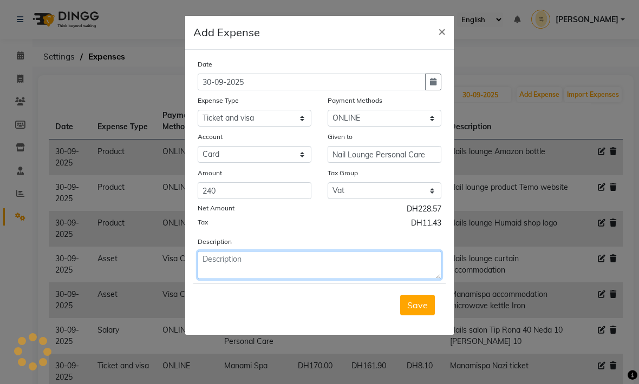
click at [362, 255] on textarea at bounding box center [320, 265] width 244 height 28
type textarea "Nails lounge [PERSON_NAME] ticket"
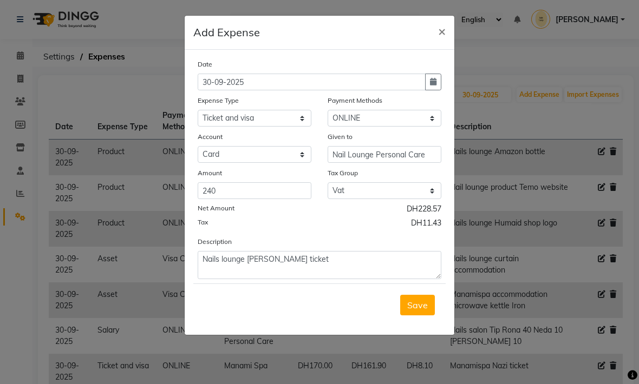
click at [346, 299] on div "Save" at bounding box center [319, 305] width 252 height 43
click at [420, 303] on span "Save" at bounding box center [417, 305] width 21 height 11
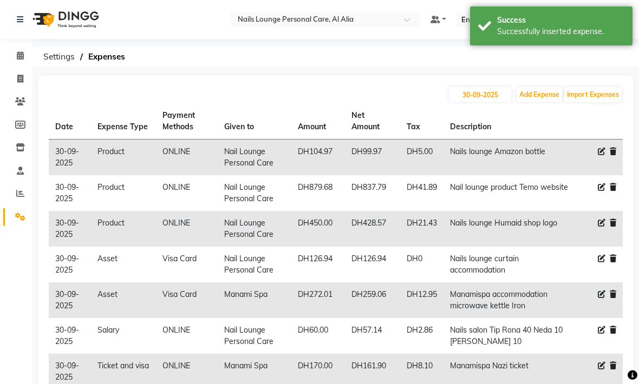
click at [538, 96] on button "Add Expense" at bounding box center [538, 94] width 45 height 15
select select "1"
select select "5948"
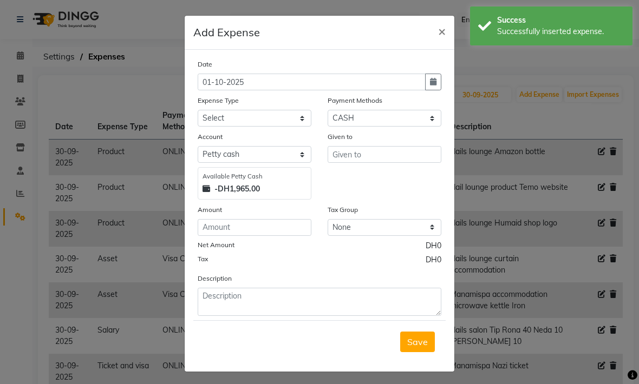
click at [436, 82] on icon "button" at bounding box center [433, 82] width 6 height 8
select select "10"
select select "2025"
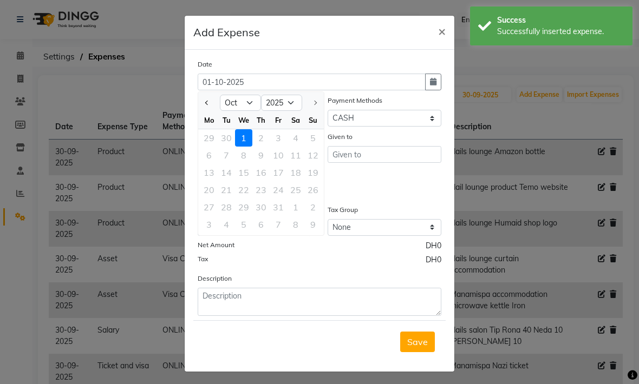
click at [229, 136] on div "30" at bounding box center [226, 137] width 17 height 17
type input "30-09-2025"
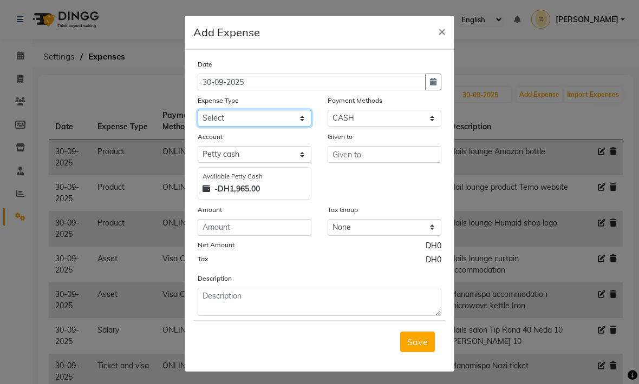
click at [288, 119] on select "Select Advance Salary Asset Bank charges Car maintenance Cash transfer to bank …" at bounding box center [255, 118] width 114 height 17
select select "21465"
click at [538, 42] on ngb-modal-window "Add Expense × Date [DATE] Expense Type Select Advance Salary Asset Bank charges…" at bounding box center [319, 192] width 639 height 384
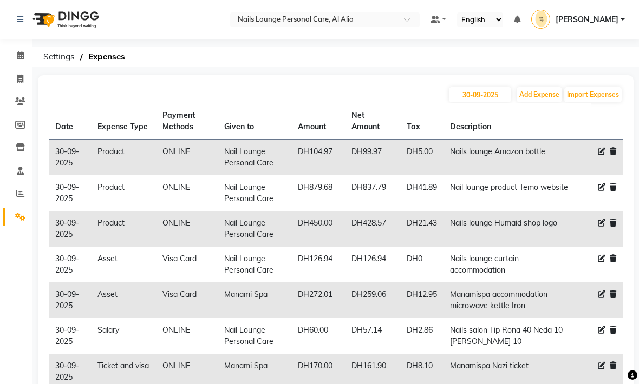
click at [542, 99] on button "Add Expense" at bounding box center [538, 94] width 45 height 15
select select "1"
select select "5948"
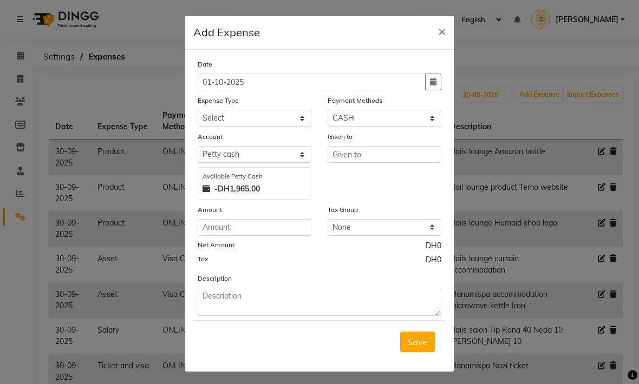
click at [429, 85] on button "button" at bounding box center [433, 82] width 16 height 17
select select "10"
select select "2025"
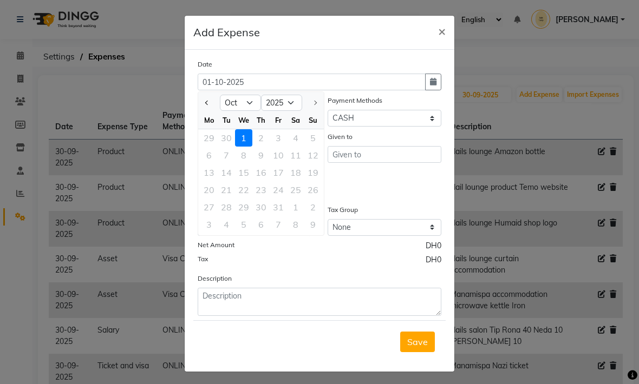
click at [229, 134] on div "30" at bounding box center [226, 137] width 17 height 17
type input "30-09-2025"
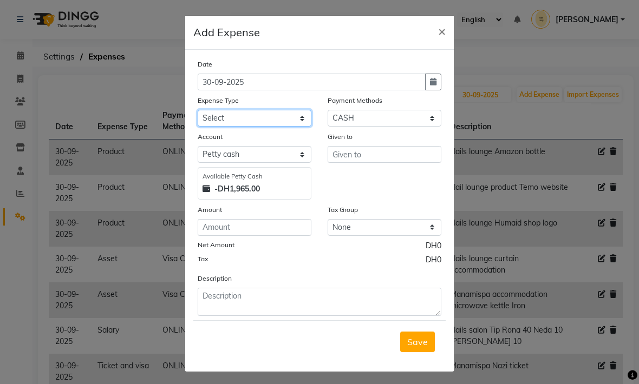
click at [279, 123] on select "Select Advance Salary Asset Bank charges Car maintenance Cash transfer to bank …" at bounding box center [255, 118] width 114 height 17
select select "20574"
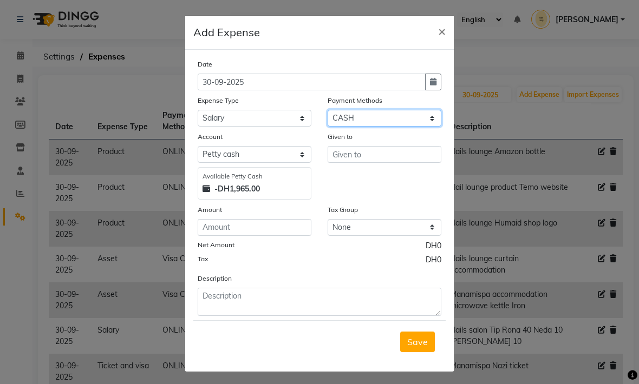
click at [398, 119] on select "Select Master Card Visa Card CASH ONLINE" at bounding box center [384, 118] width 114 height 17
select select "3"
select select "5949"
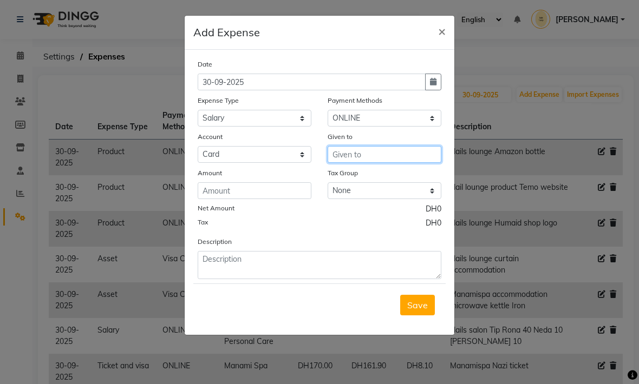
click at [379, 155] on input "text" at bounding box center [384, 154] width 114 height 17
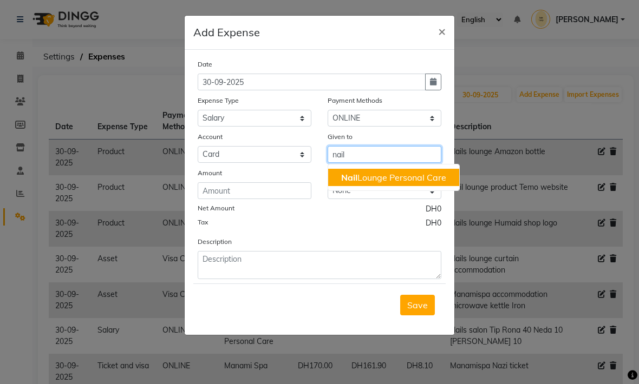
click at [365, 175] on ngb-highlight "Nail Lounge Personal Care" at bounding box center [393, 177] width 105 height 11
type input "Nail Lounge Personal Care"
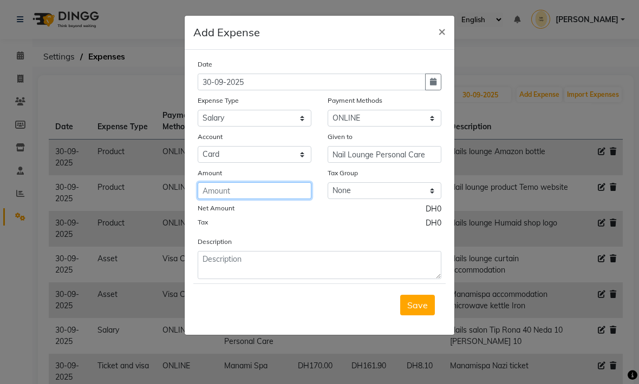
click at [274, 193] on input "number" at bounding box center [255, 190] width 114 height 17
type input "200"
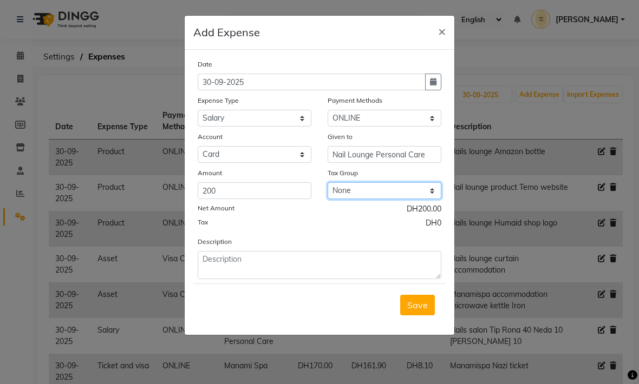
click at [369, 188] on select "None No VAT Vat" at bounding box center [384, 190] width 114 height 17
click at [379, 196] on select "None No VAT Vat" at bounding box center [384, 190] width 114 height 17
select select "3021"
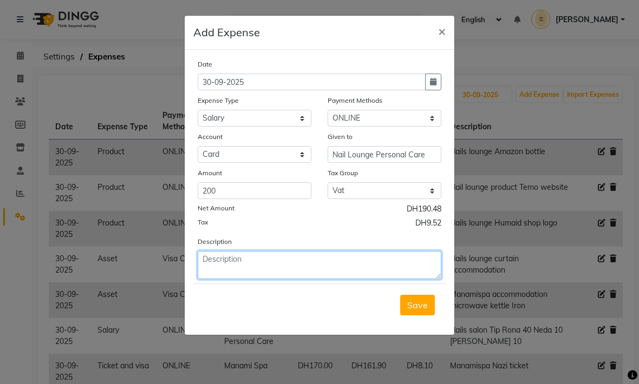
click at [360, 262] on textarea at bounding box center [320, 265] width 244 height 28
type textarea "Nails lounge Maryam salary"
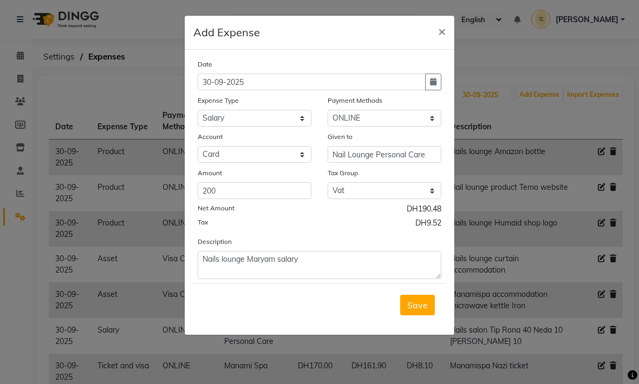
click at [340, 300] on div "Save" at bounding box center [319, 305] width 252 height 43
click at [417, 311] on button "Save" at bounding box center [417, 305] width 35 height 21
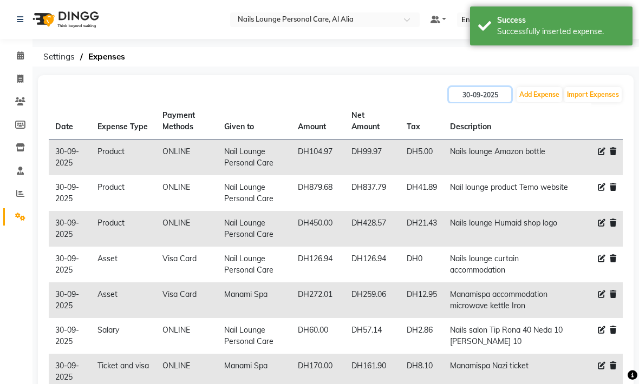
click at [480, 99] on input "30-09-2025" at bounding box center [480, 94] width 62 height 15
select select "9"
select select "2025"
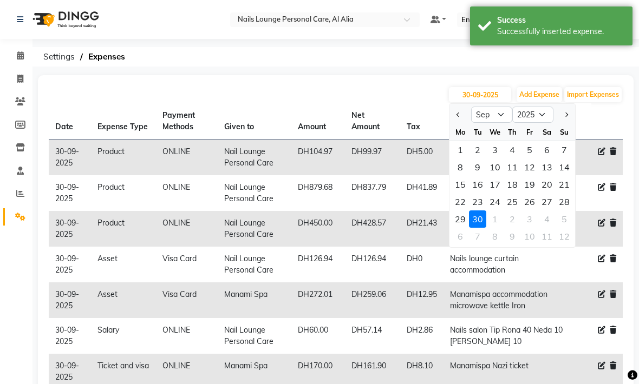
click at [395, 101] on div "[DATE] Jan Feb Mar Apr May Jun [DATE] Aug Sep Oct Nov [DATE] 2016 2017 2018 201…" at bounding box center [336, 94] width 574 height 17
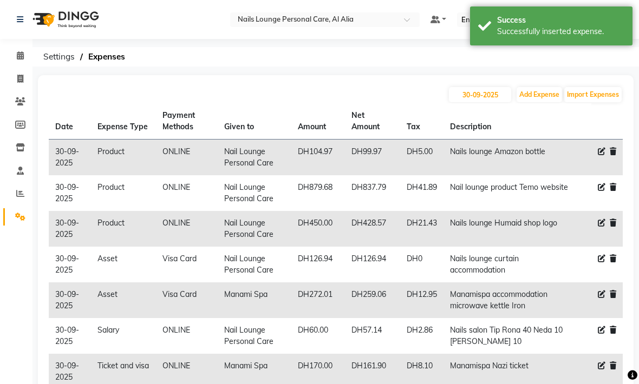
click at [541, 96] on button "Add Expense" at bounding box center [538, 94] width 45 height 15
select select "1"
select select "5948"
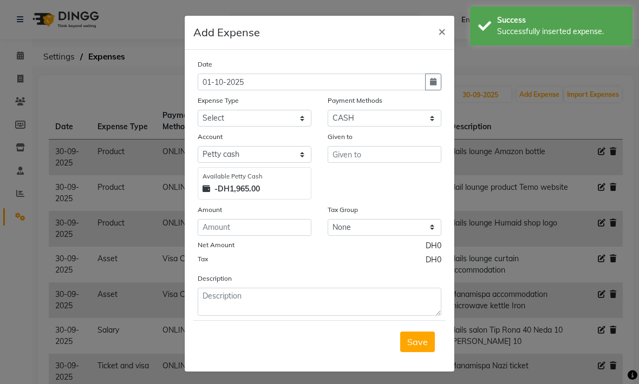
click at [438, 76] on button "button" at bounding box center [433, 82] width 16 height 17
select select "10"
select select "2025"
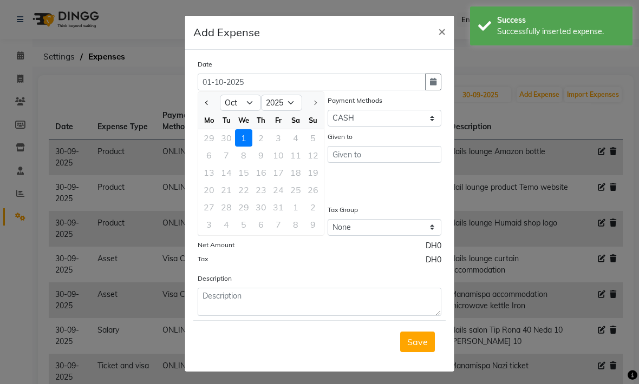
click at [225, 140] on div "30" at bounding box center [226, 137] width 17 height 17
type input "30-09-2025"
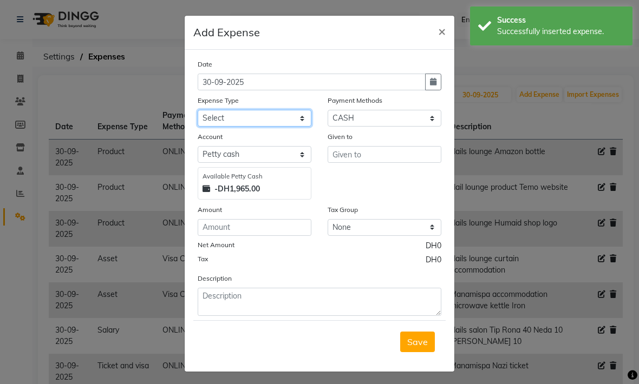
click at [303, 120] on select "Select Advance Salary Asset Bank charges Car maintenance Cash transfer to bank …" at bounding box center [255, 118] width 114 height 17
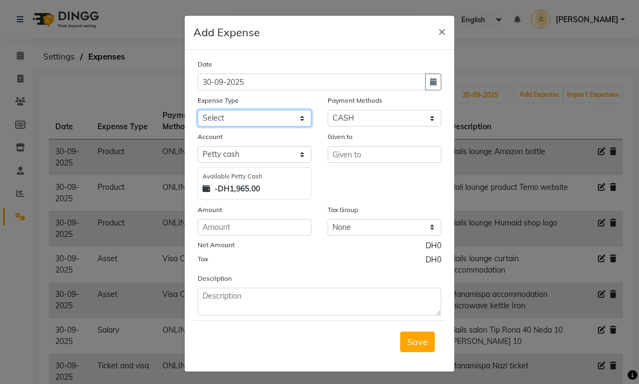
select select "20582"
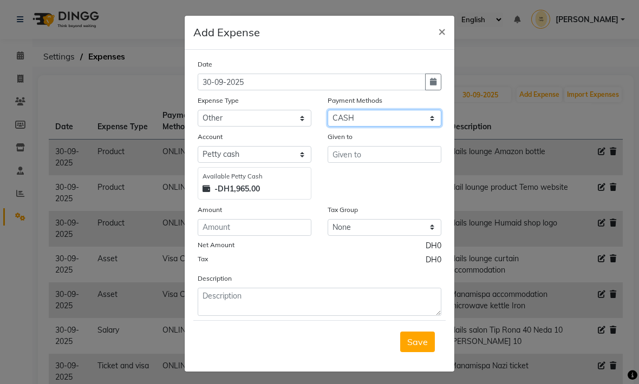
click at [373, 118] on select "Select Master Card Visa Card CASH ONLINE" at bounding box center [384, 118] width 114 height 17
select select "3"
select select "5949"
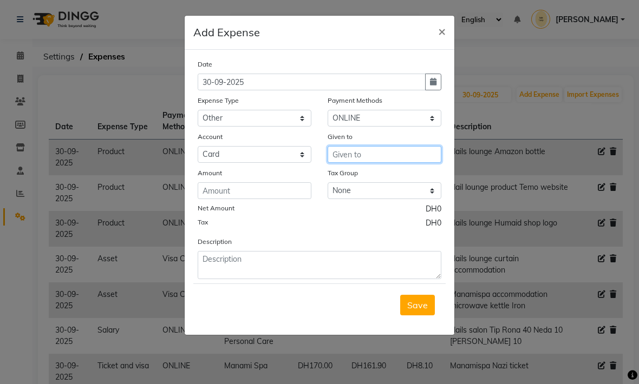
click at [359, 154] on input "text" at bounding box center [384, 154] width 114 height 17
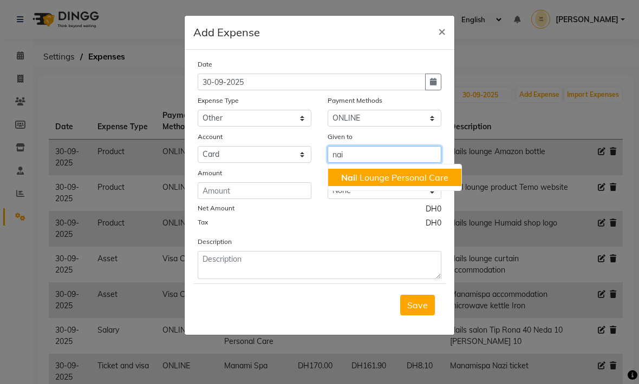
click at [419, 179] on ngb-highlight "Nai l Lounge Personal Care" at bounding box center [394, 177] width 107 height 11
type input "Nail Lounge Personal Care"
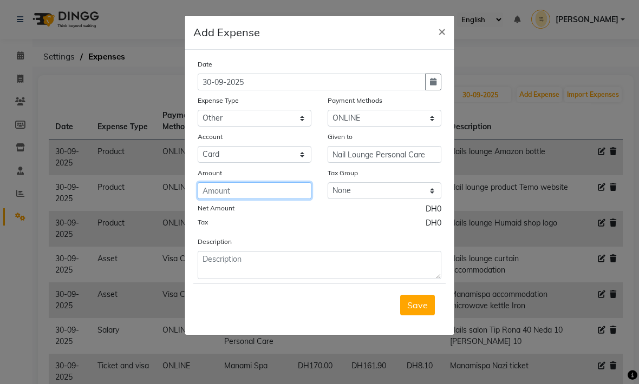
click at [295, 195] on input "number" at bounding box center [255, 190] width 114 height 17
type input "20"
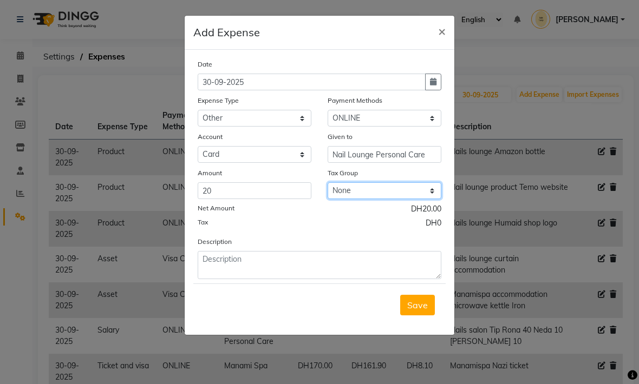
click at [424, 189] on select "None No VAT Vat" at bounding box center [384, 190] width 114 height 17
select select "3021"
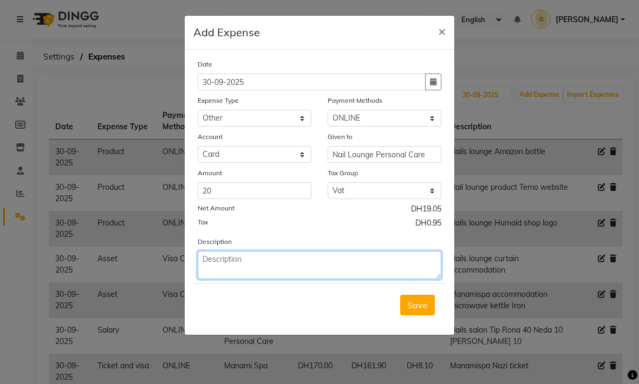
click at [350, 265] on textarea at bounding box center [320, 265] width 244 height 28
type textarea "Nails lounge delivery fee villa accomodation"
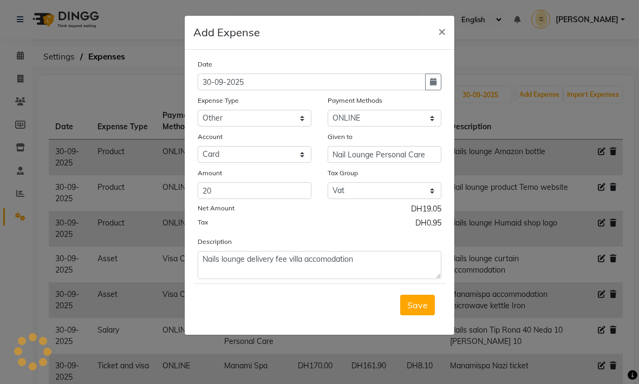
click at [355, 298] on div "Save" at bounding box center [319, 305] width 252 height 43
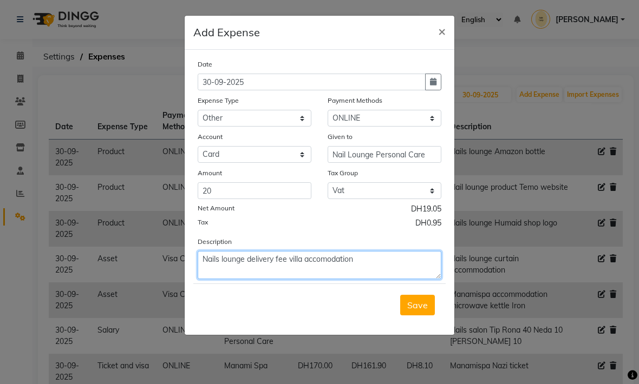
click at [340, 260] on textarea "Nails lounge delivery fee villa accomodation" at bounding box center [320, 265] width 244 height 28
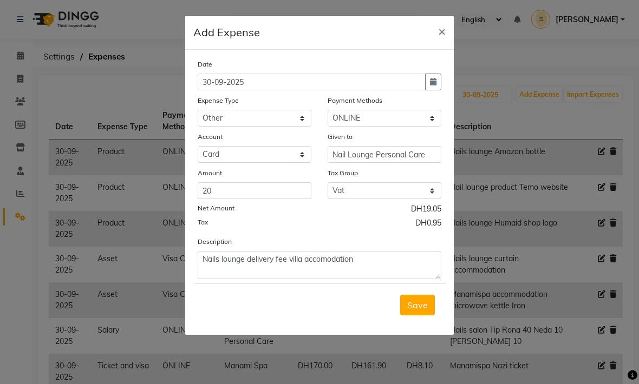
click at [354, 304] on div "Save" at bounding box center [319, 305] width 252 height 43
click at [420, 303] on span "Save" at bounding box center [417, 305] width 21 height 11
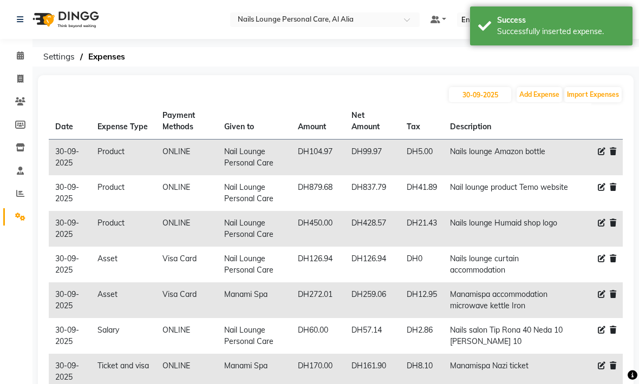
click at [542, 96] on button "Add Expense" at bounding box center [538, 94] width 45 height 15
select select "1"
select select "5948"
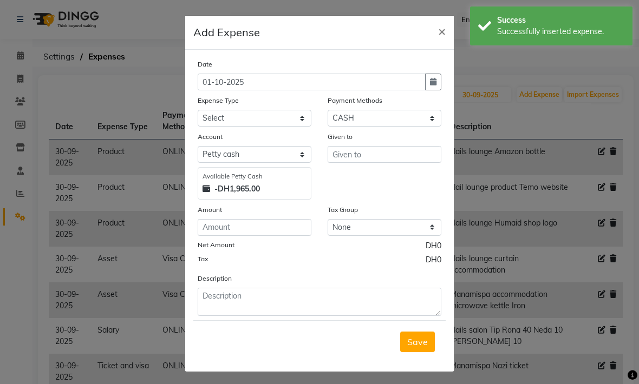
click at [434, 83] on icon "button" at bounding box center [433, 82] width 6 height 8
select select "10"
select select "2025"
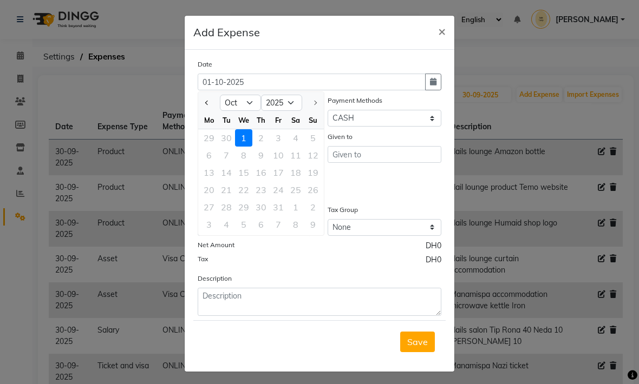
click at [230, 137] on div "30" at bounding box center [226, 137] width 17 height 17
type input "30-09-2025"
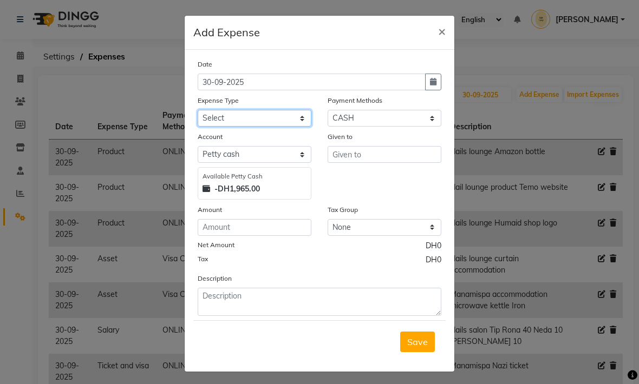
click at [296, 119] on select "Select Advance Salary Asset Bank charges Car maintenance Cash transfer to bank …" at bounding box center [255, 118] width 114 height 17
select select "20573"
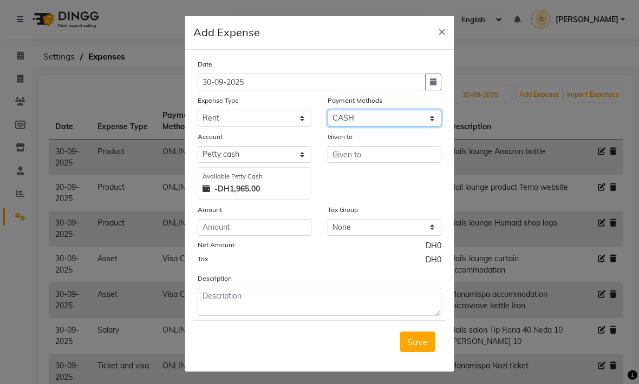
click at [406, 115] on select "Select Master Card Visa Card CASH ONLINE" at bounding box center [384, 118] width 114 height 17
select select "3"
select select "5949"
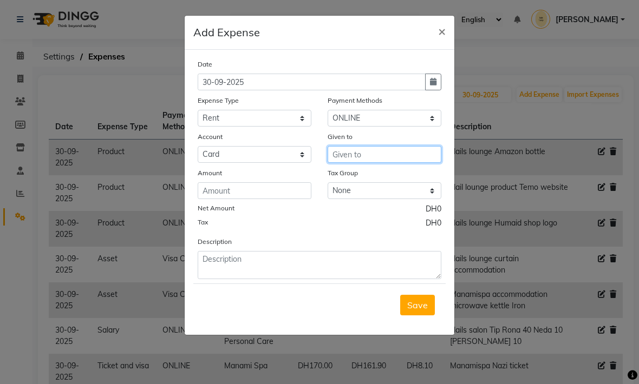
click at [379, 155] on input "text" at bounding box center [384, 154] width 114 height 17
click at [395, 182] on button "Man ami Spa" at bounding box center [371, 177] width 86 height 17
type input "Manami Spa"
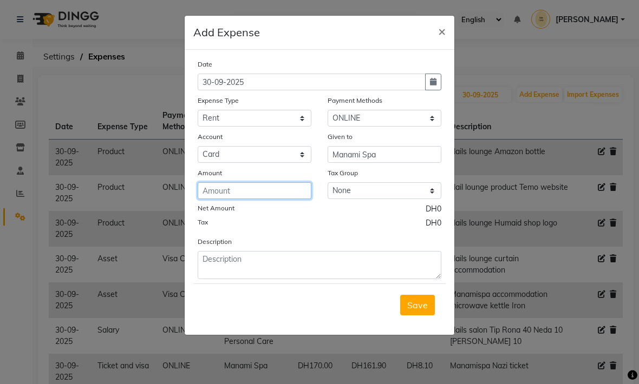
click at [275, 190] on input "number" at bounding box center [255, 190] width 114 height 17
type input "2000"
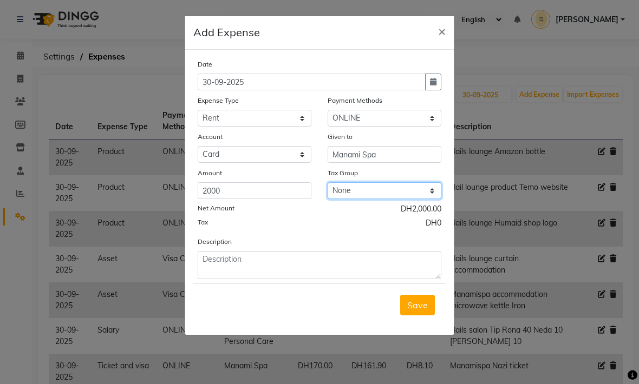
click at [398, 193] on select "None No VAT Vat" at bounding box center [384, 190] width 114 height 17
select select "3021"
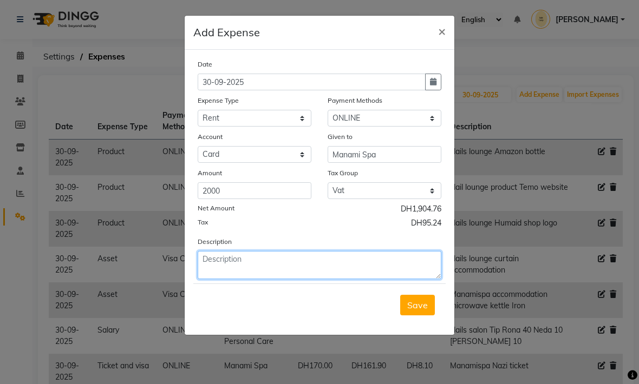
click at [325, 262] on textarea at bounding box center [320, 265] width 244 height 28
type textarea "Manami spa rent"
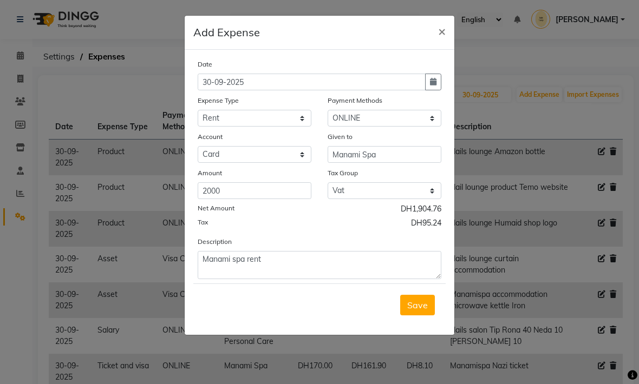
click at [337, 304] on div "Save" at bounding box center [319, 305] width 252 height 43
click at [424, 305] on span "Save" at bounding box center [417, 305] width 21 height 11
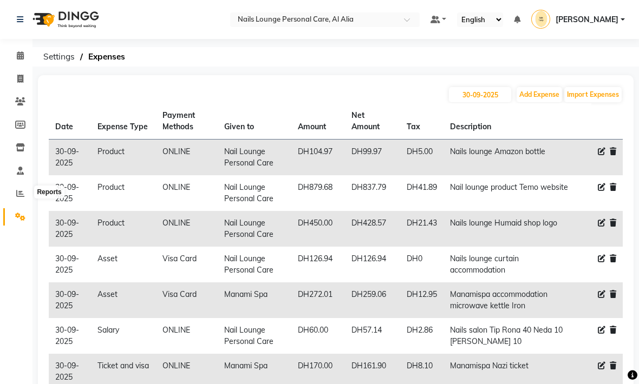
click at [21, 195] on icon at bounding box center [20, 193] width 8 height 8
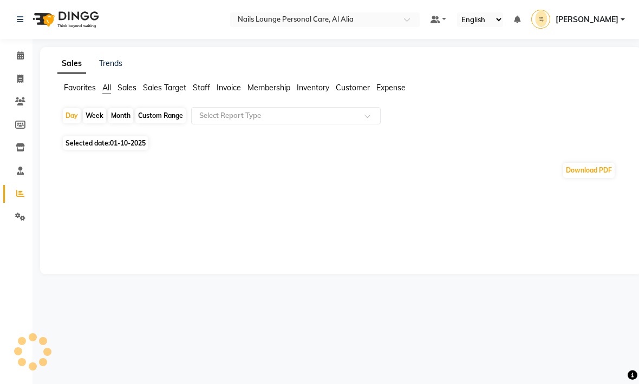
click at [117, 118] on div "Month" at bounding box center [120, 115] width 25 height 15
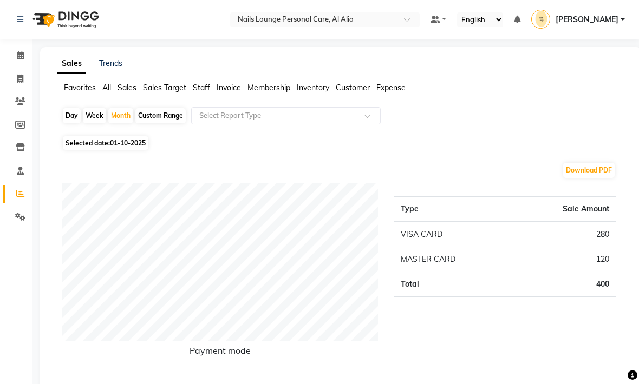
click at [100, 144] on span "Selected date: [DATE]" at bounding box center [106, 143] width 86 height 14
select select "10"
select select "2025"
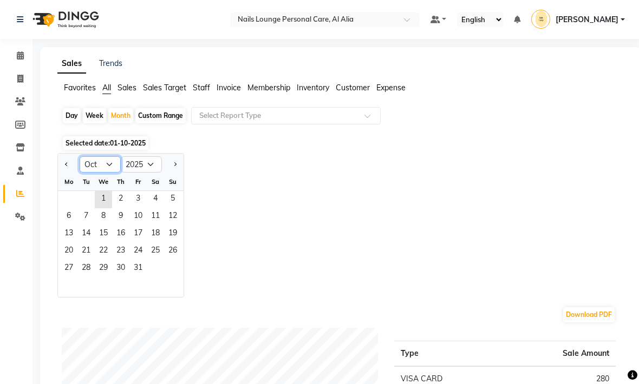
click at [98, 169] on select "Jan Feb Mar Apr May Jun [DATE] Aug Sep Oct Nov Dec" at bounding box center [100, 164] width 41 height 16
select select "9"
click at [70, 200] on span "1" at bounding box center [68, 199] width 17 height 17
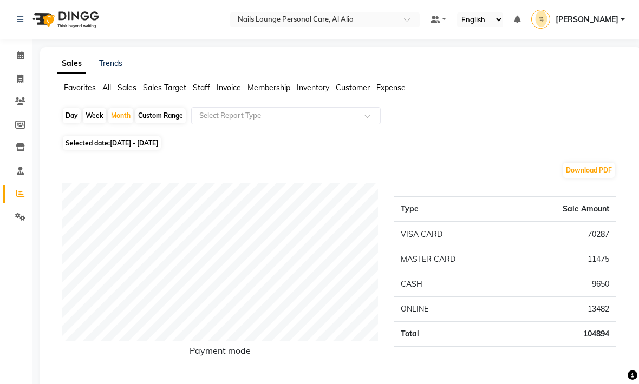
click at [391, 91] on span "Expense" at bounding box center [390, 88] width 29 height 10
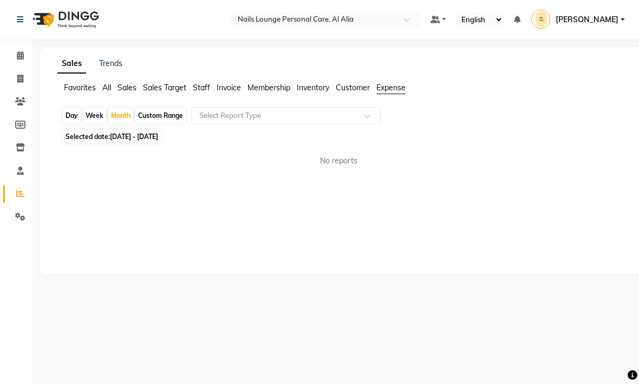
click at [367, 116] on span at bounding box center [371, 119] width 14 height 11
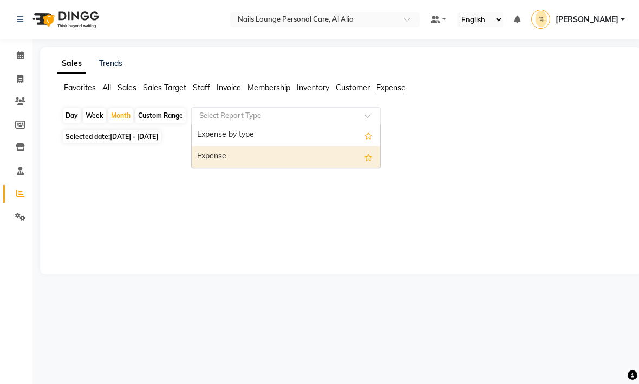
click at [216, 160] on div "Expense" at bounding box center [286, 157] width 188 height 22
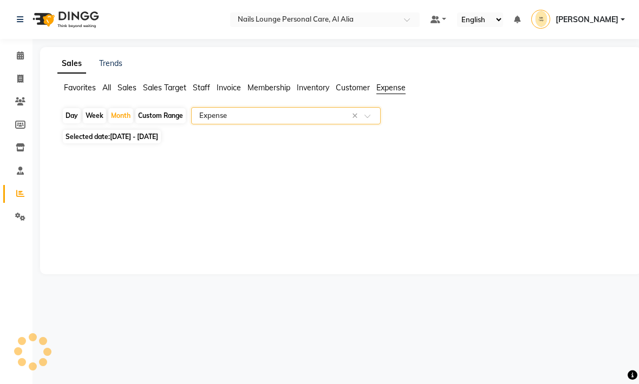
select select "filtered_report"
select select "csv"
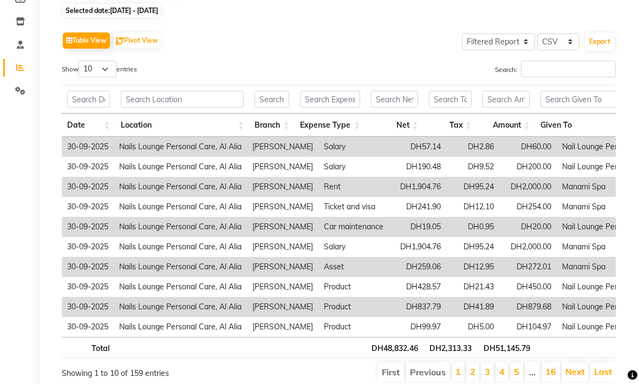
scroll to position [126, 0]
click at [571, 45] on select "Select CSV PDF" at bounding box center [558, 42] width 42 height 17
click at [527, 45] on select "Select Full Report Filtered Report" at bounding box center [498, 42] width 73 height 17
select select "full_report"
click at [382, 54] on div "Table View Pivot View Select Full Report Filtered Report Select CSV PDF Export …" at bounding box center [339, 207] width 554 height 354
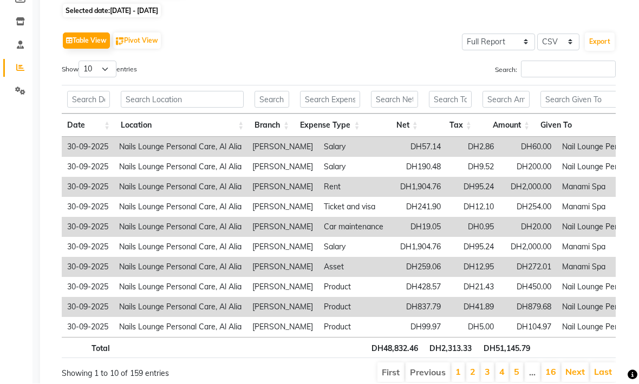
click at [599, 45] on button "Export" at bounding box center [599, 42] width 30 height 18
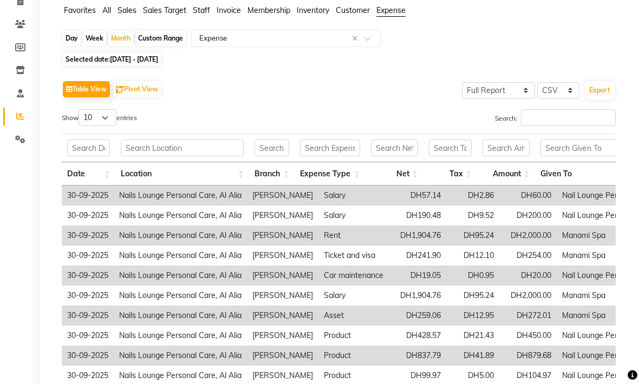
scroll to position [0, 0]
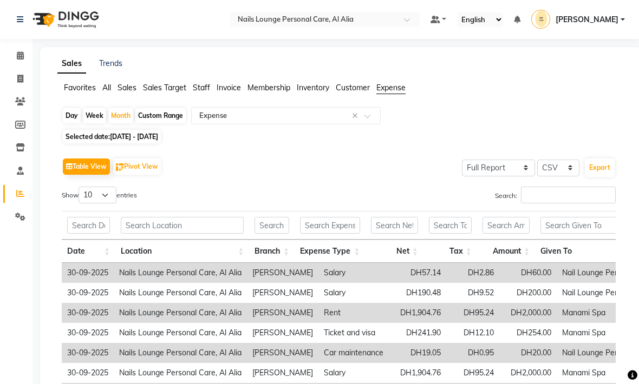
click at [127, 90] on span "Sales" at bounding box center [126, 88] width 19 height 10
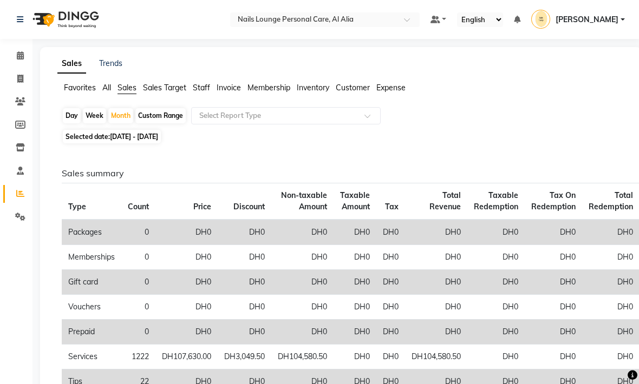
click at [106, 91] on span "All" at bounding box center [106, 88] width 9 height 10
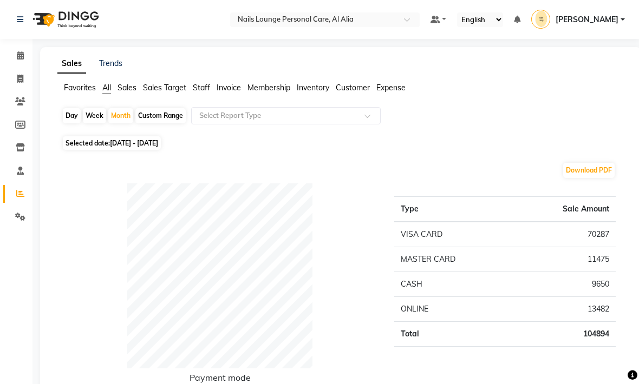
click at [201, 91] on span "Staff" at bounding box center [201, 88] width 17 height 10
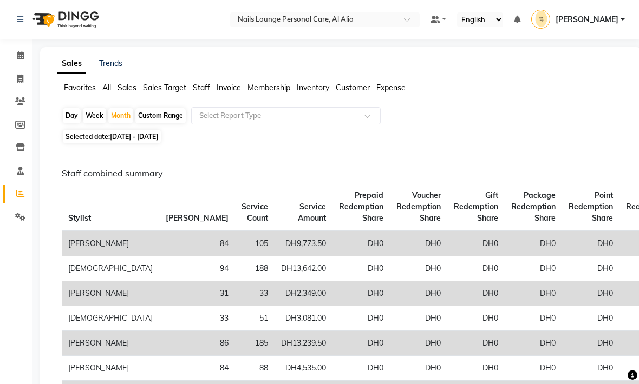
click at [367, 118] on span at bounding box center [371, 119] width 14 height 11
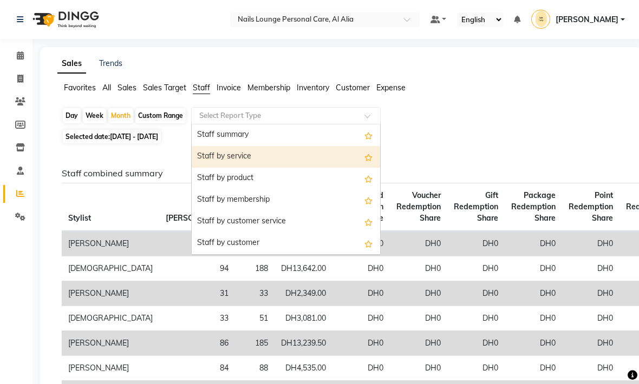
click at [230, 159] on div "Staff by service" at bounding box center [286, 157] width 188 height 22
select select "full_report"
select select "csv"
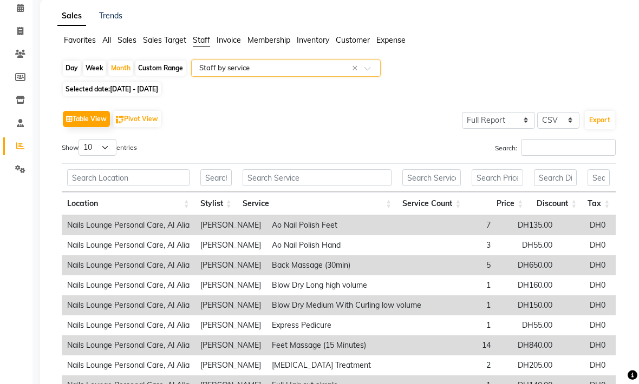
scroll to position [48, 0]
click at [261, 180] on input "text" at bounding box center [316, 177] width 149 height 17
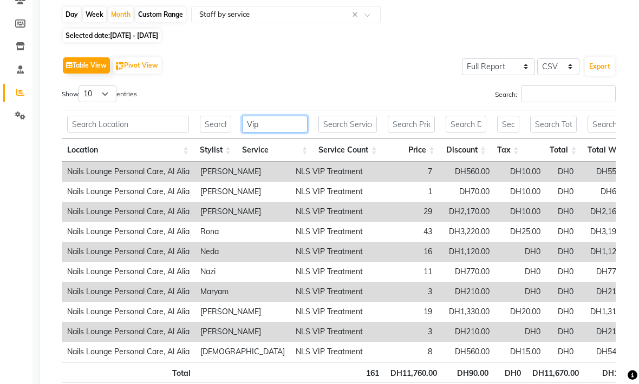
scroll to position [126, 0]
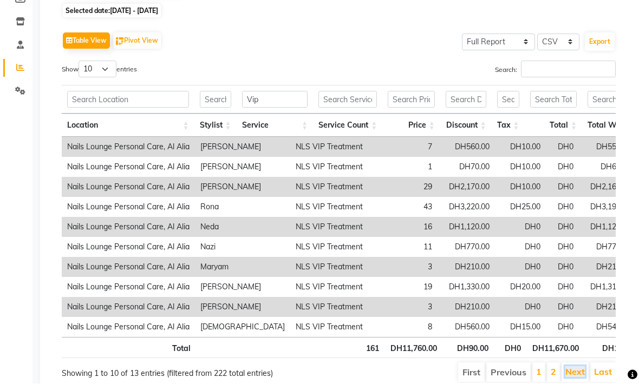
click at [571, 369] on link "Next" at bounding box center [574, 372] width 19 height 11
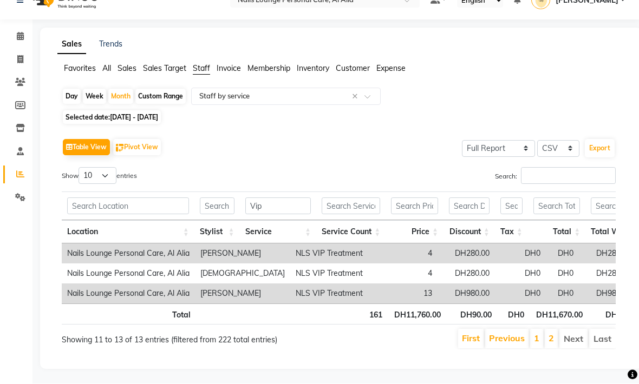
scroll to position [21, 0]
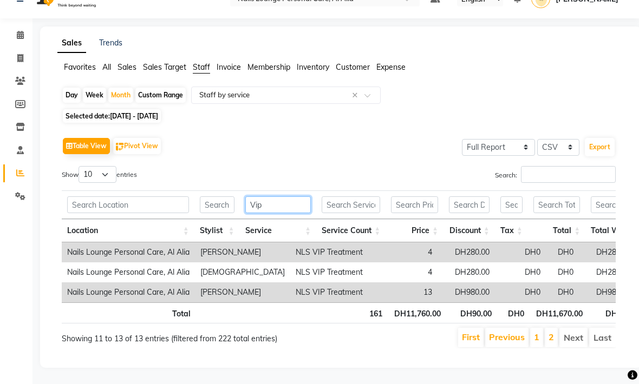
click at [280, 211] on input "Vip" at bounding box center [278, 204] width 66 height 17
type input "V"
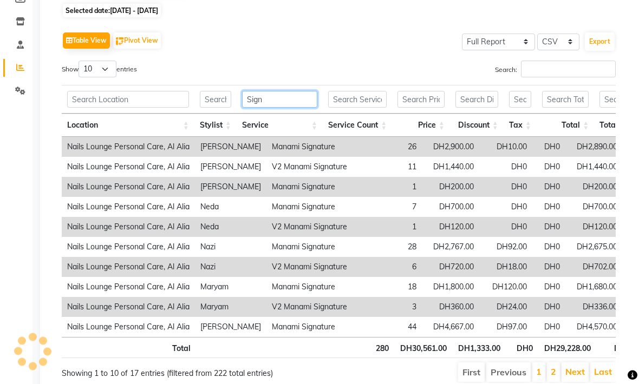
scroll to position [126, 0]
type input "Sign"
click at [576, 373] on link "Next" at bounding box center [574, 372] width 19 height 11
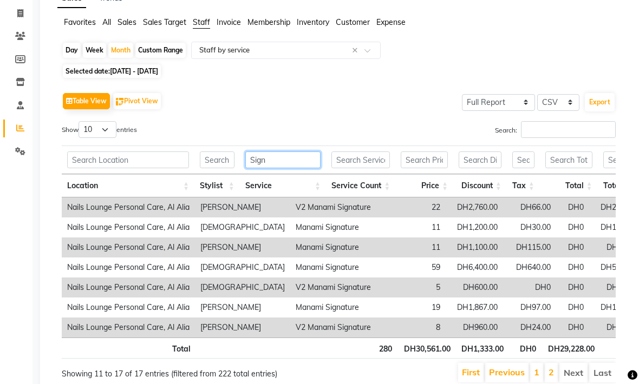
click at [285, 162] on input "Sign" at bounding box center [282, 160] width 75 height 17
click at [292, 161] on input "Sign" at bounding box center [282, 160] width 75 height 17
click at [286, 157] on input "Sign" at bounding box center [282, 160] width 75 height 17
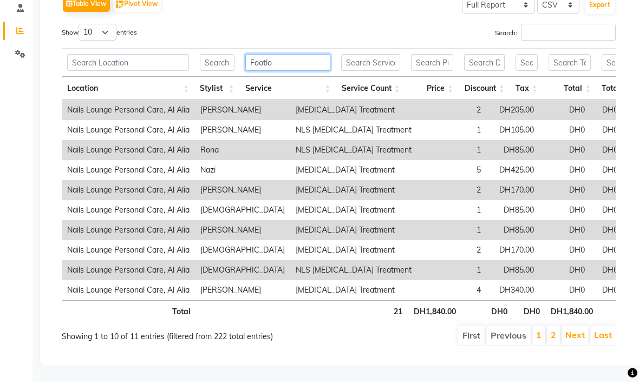
scroll to position [162, 0]
type input "Footlo"
click at [575, 334] on link "Next" at bounding box center [574, 337] width 19 height 11
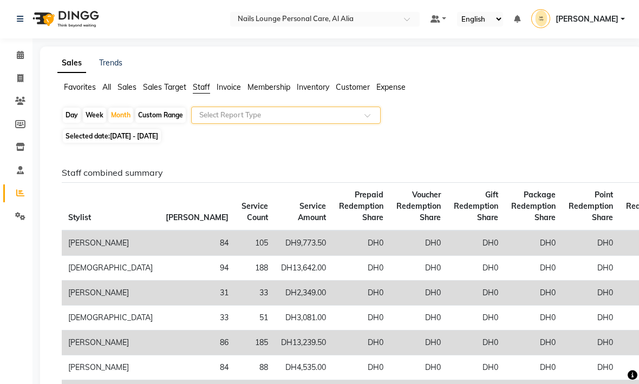
click at [371, 121] on span at bounding box center [371, 119] width 14 height 11
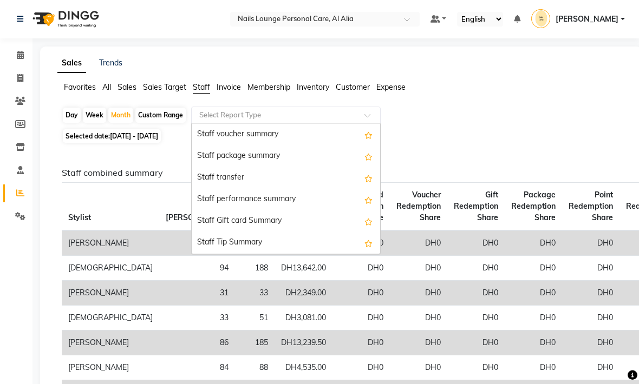
scroll to position [346, 0]
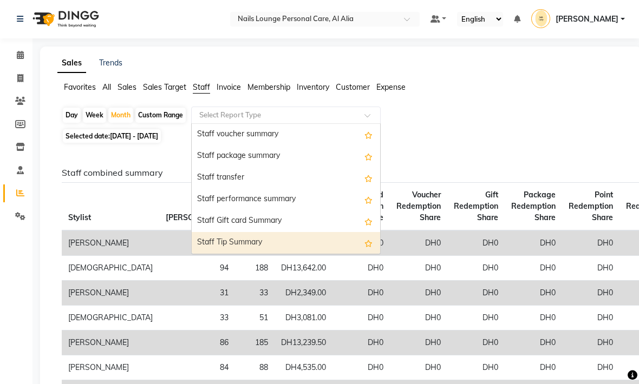
click at [239, 247] on div "Staff Tip Summary" at bounding box center [286, 244] width 188 height 22
select select "full_report"
select select "csv"
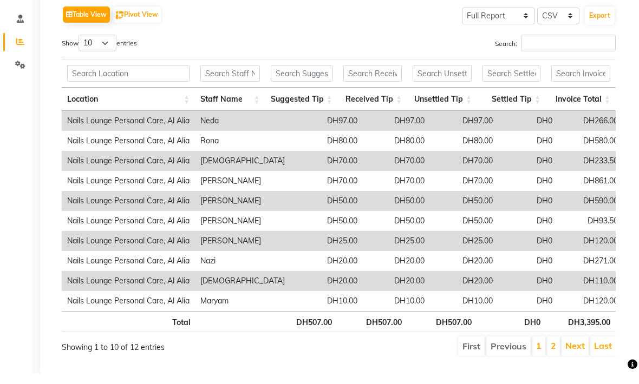
scroll to position [142, 0]
click at [575, 351] on link "Next" at bounding box center [574, 356] width 19 height 11
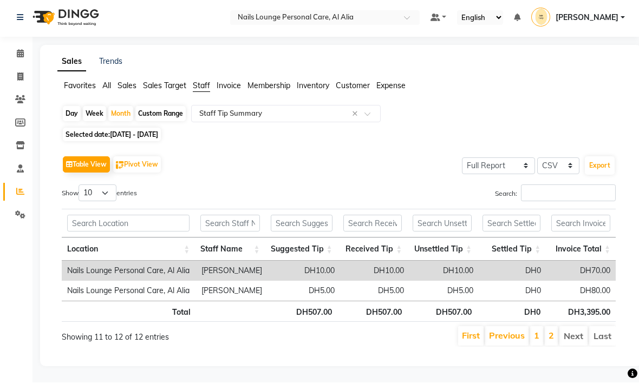
scroll to position [1, 0]
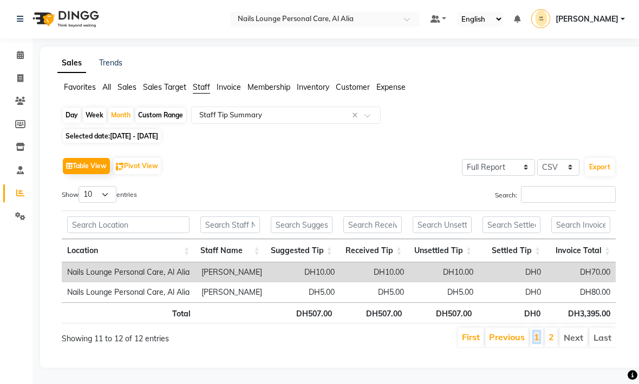
click at [536, 341] on link "1" at bounding box center [536, 337] width 5 height 11
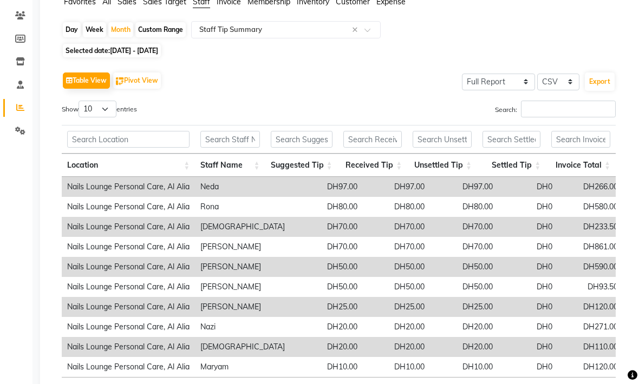
scroll to position [0, 0]
